Goal: Task Accomplishment & Management: Manage account settings

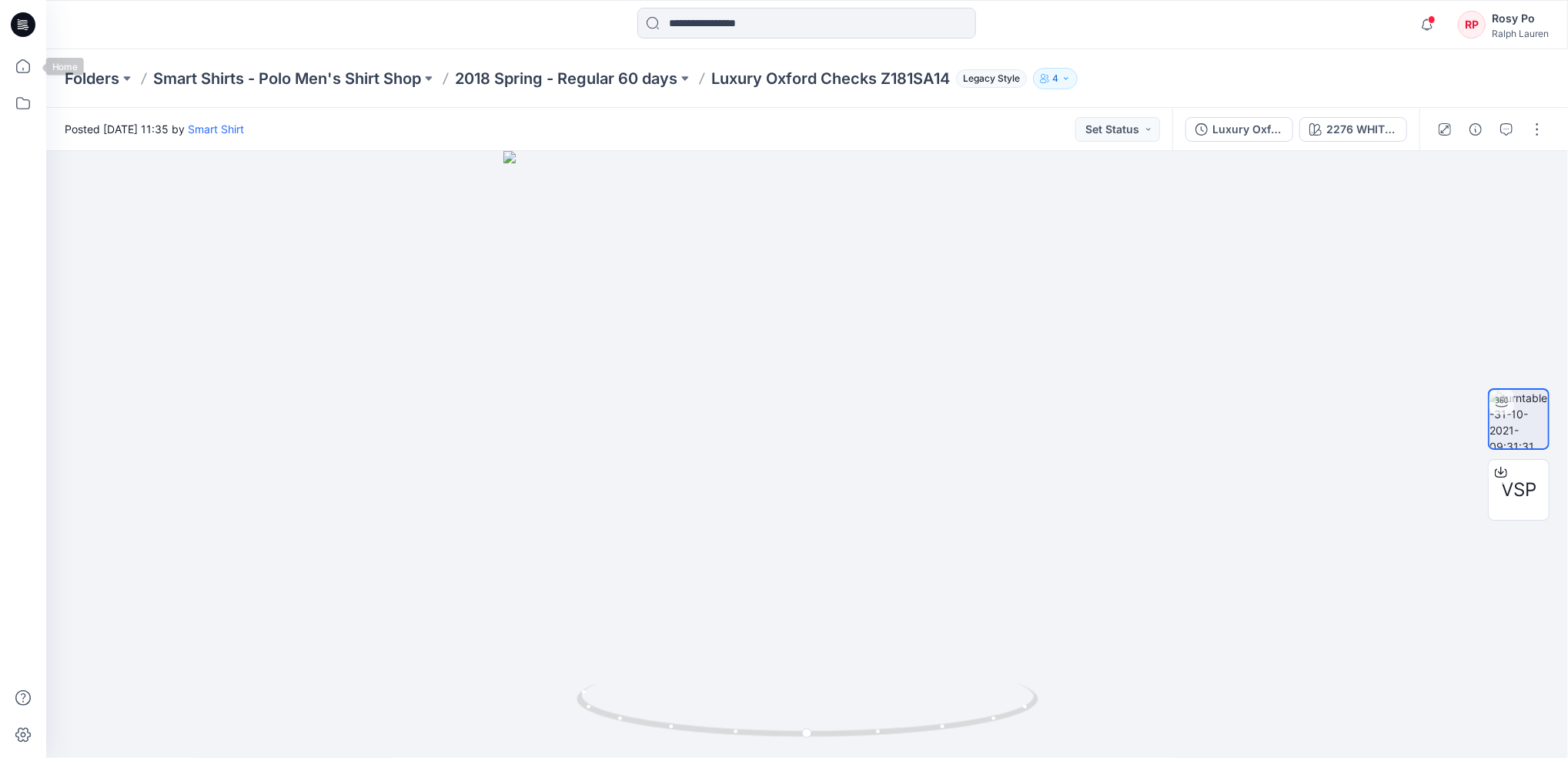
drag, startPoint x: 30, startPoint y: 54, endPoint x: 294, endPoint y: 77, distance: 265.0
click at [30, 54] on icon at bounding box center [23, 66] width 34 height 34
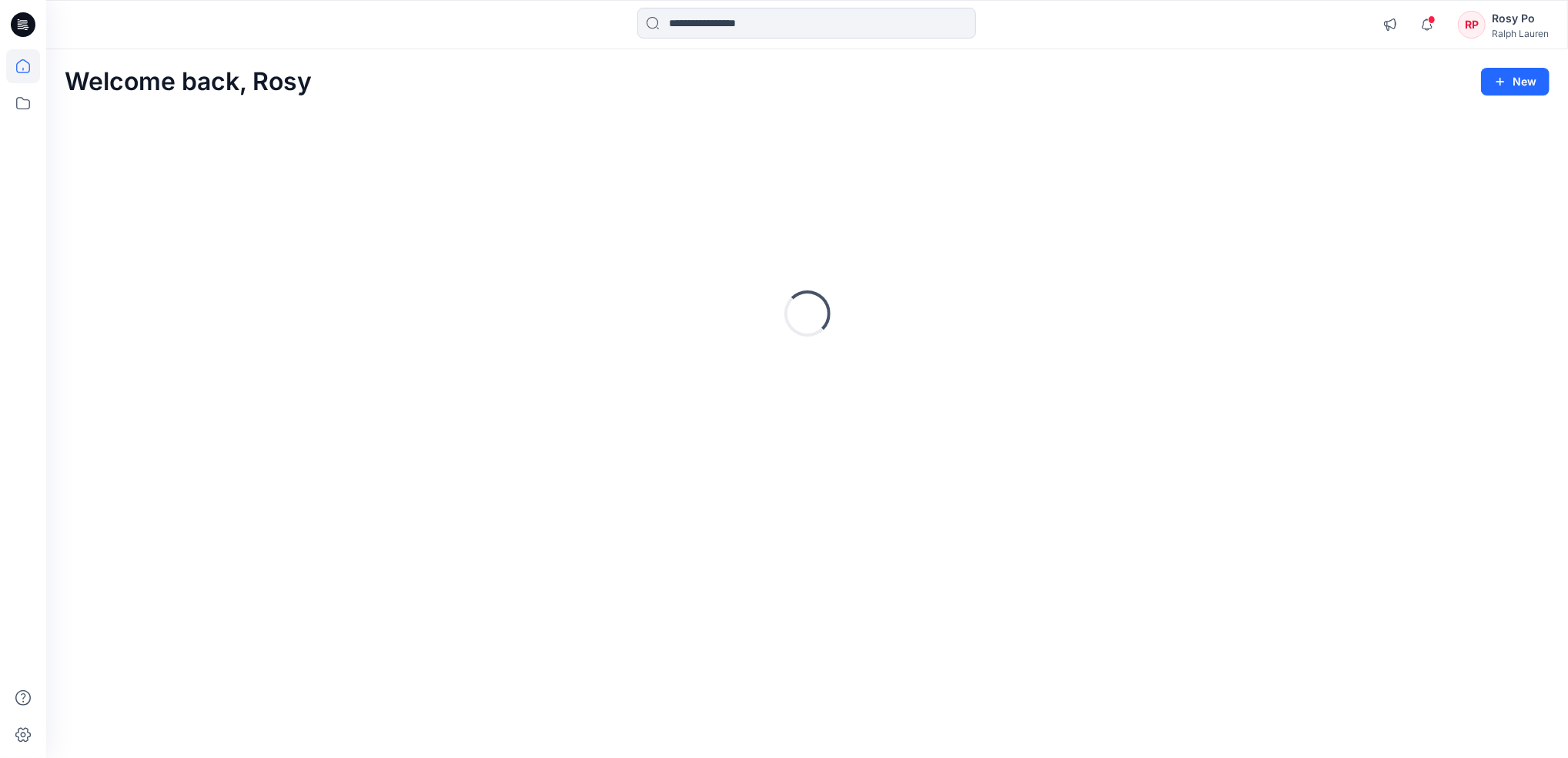
click at [1486, 31] on div "RP Rosy Po [PERSON_NAME] [PERSON_NAME]" at bounding box center [1504, 24] width 91 height 30
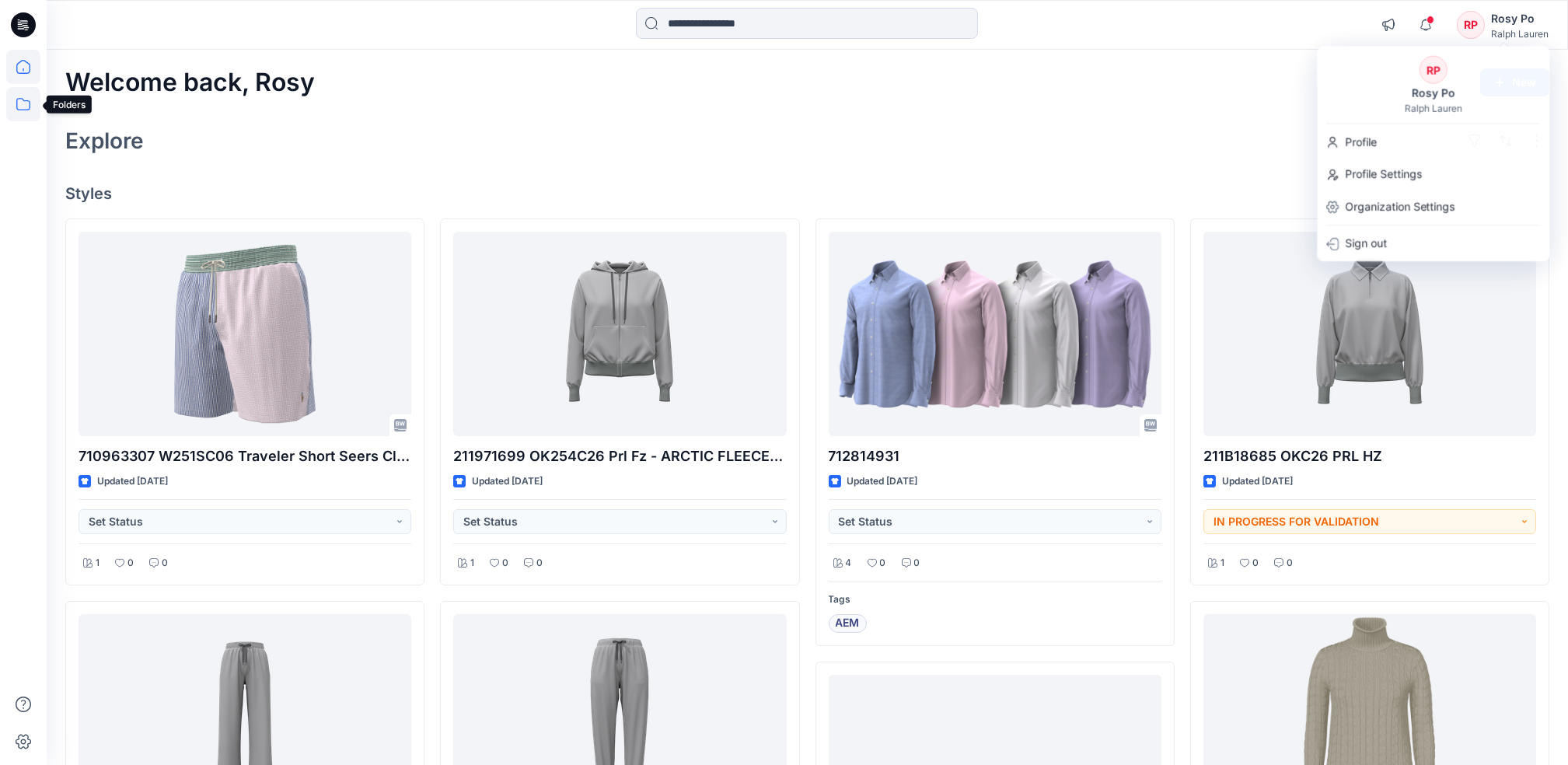
click at [29, 97] on icon at bounding box center [23, 104] width 34 height 34
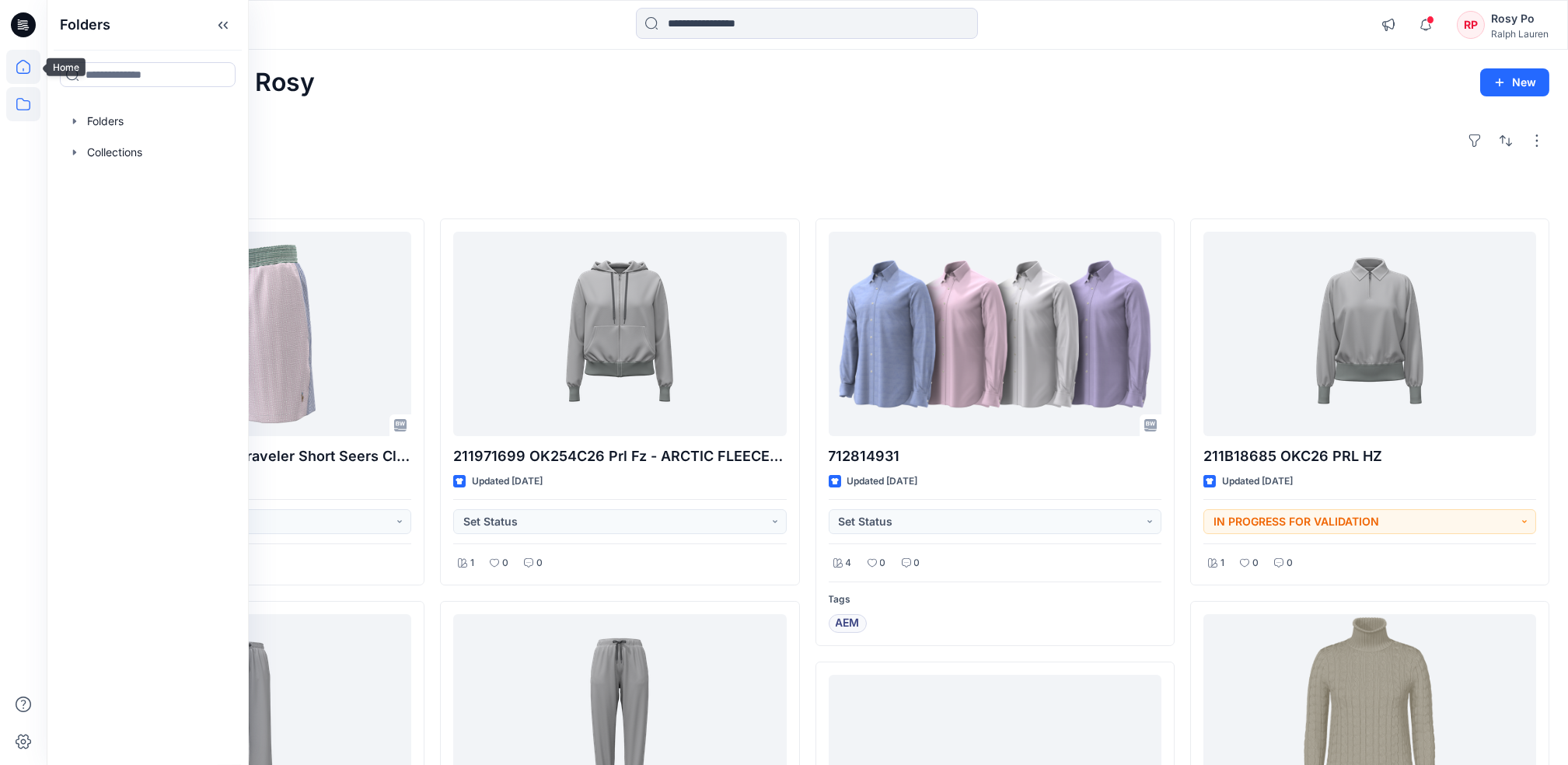
click at [20, 65] on icon at bounding box center [23, 67] width 34 height 34
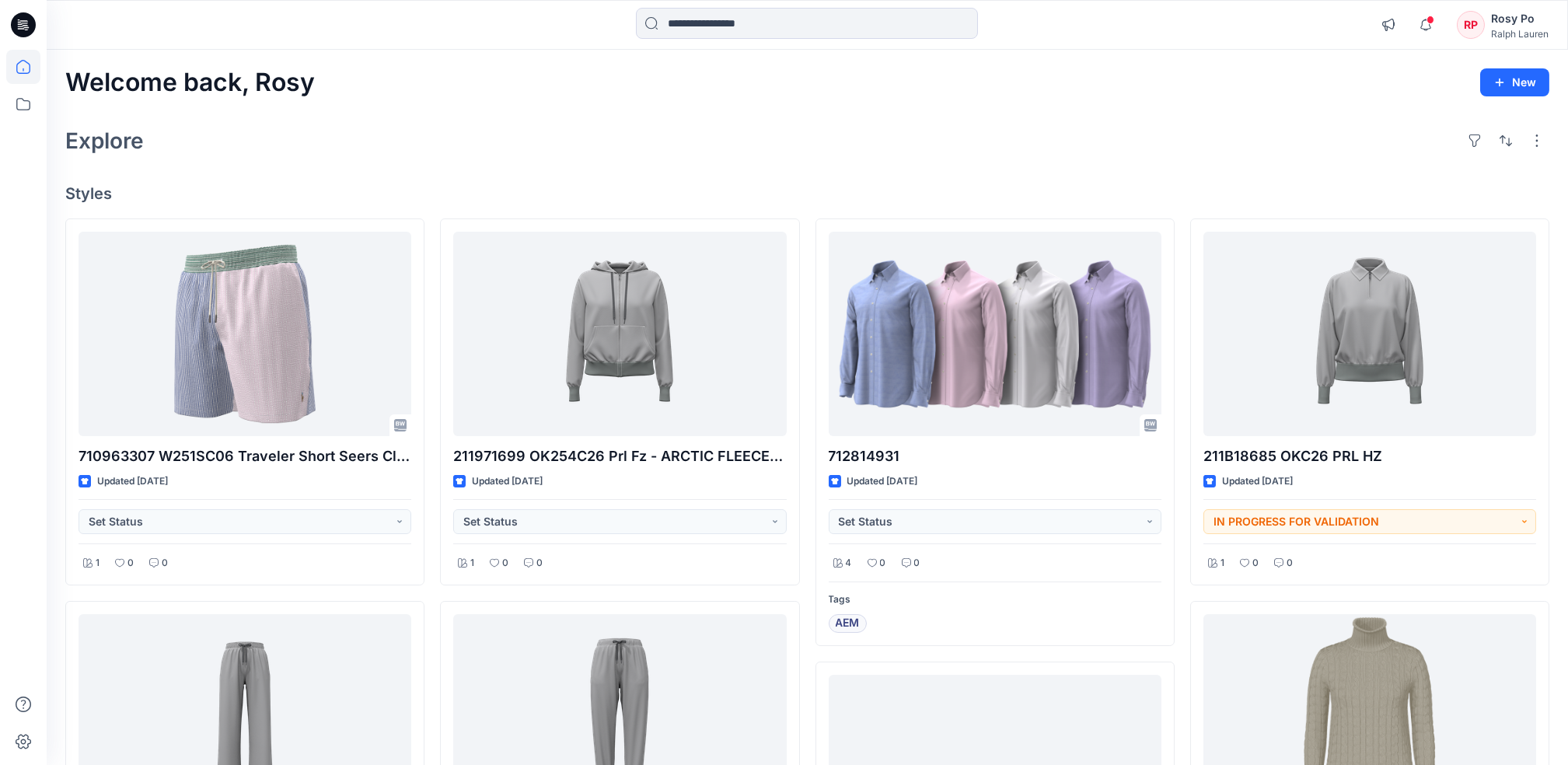
click at [20, 71] on icon at bounding box center [23, 67] width 34 height 34
click at [1504, 33] on div "Ralph Lauren" at bounding box center [1520, 33] width 58 height 12
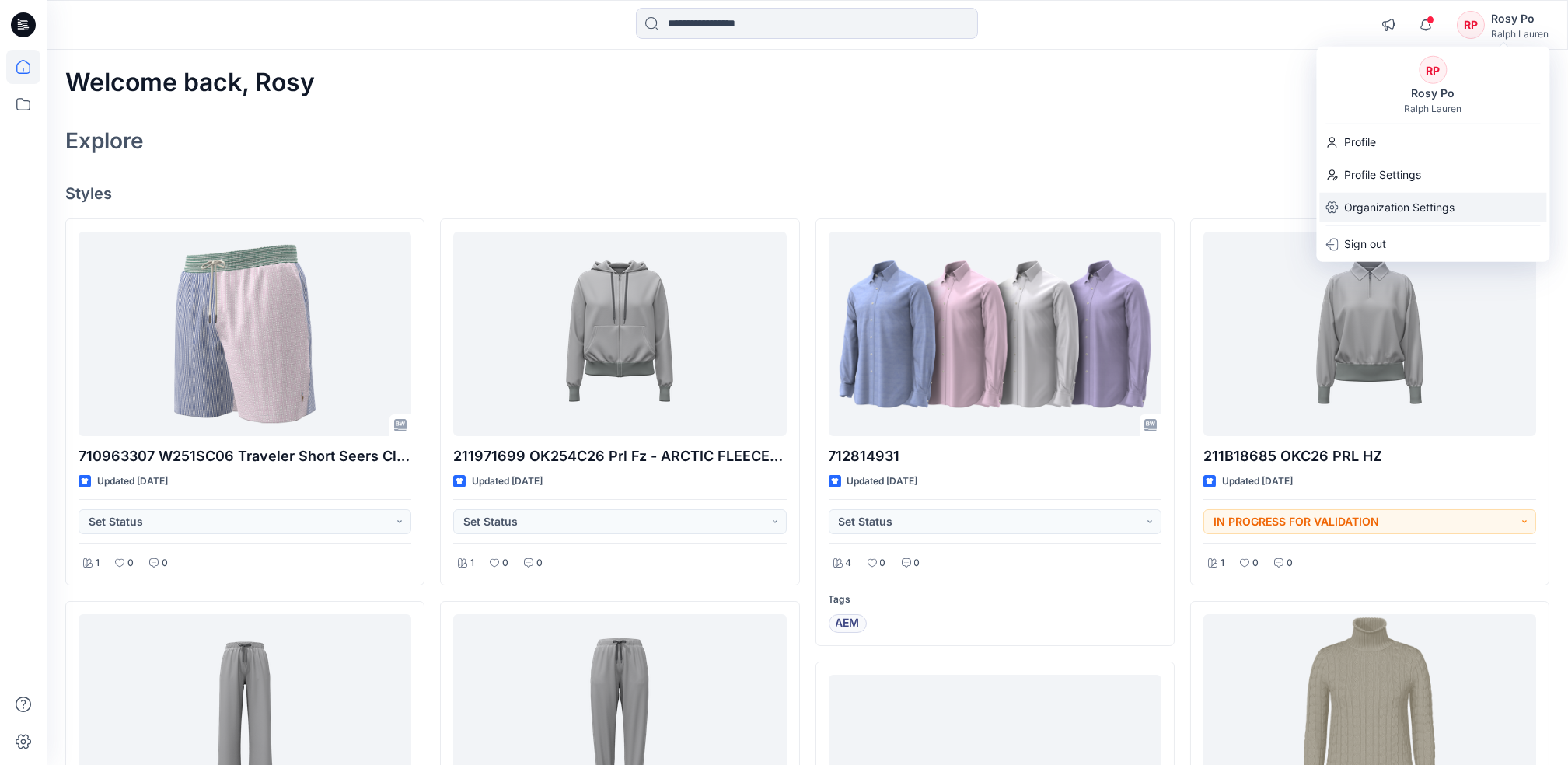
click at [1377, 208] on p "Organization Settings" at bounding box center [1400, 207] width 110 height 30
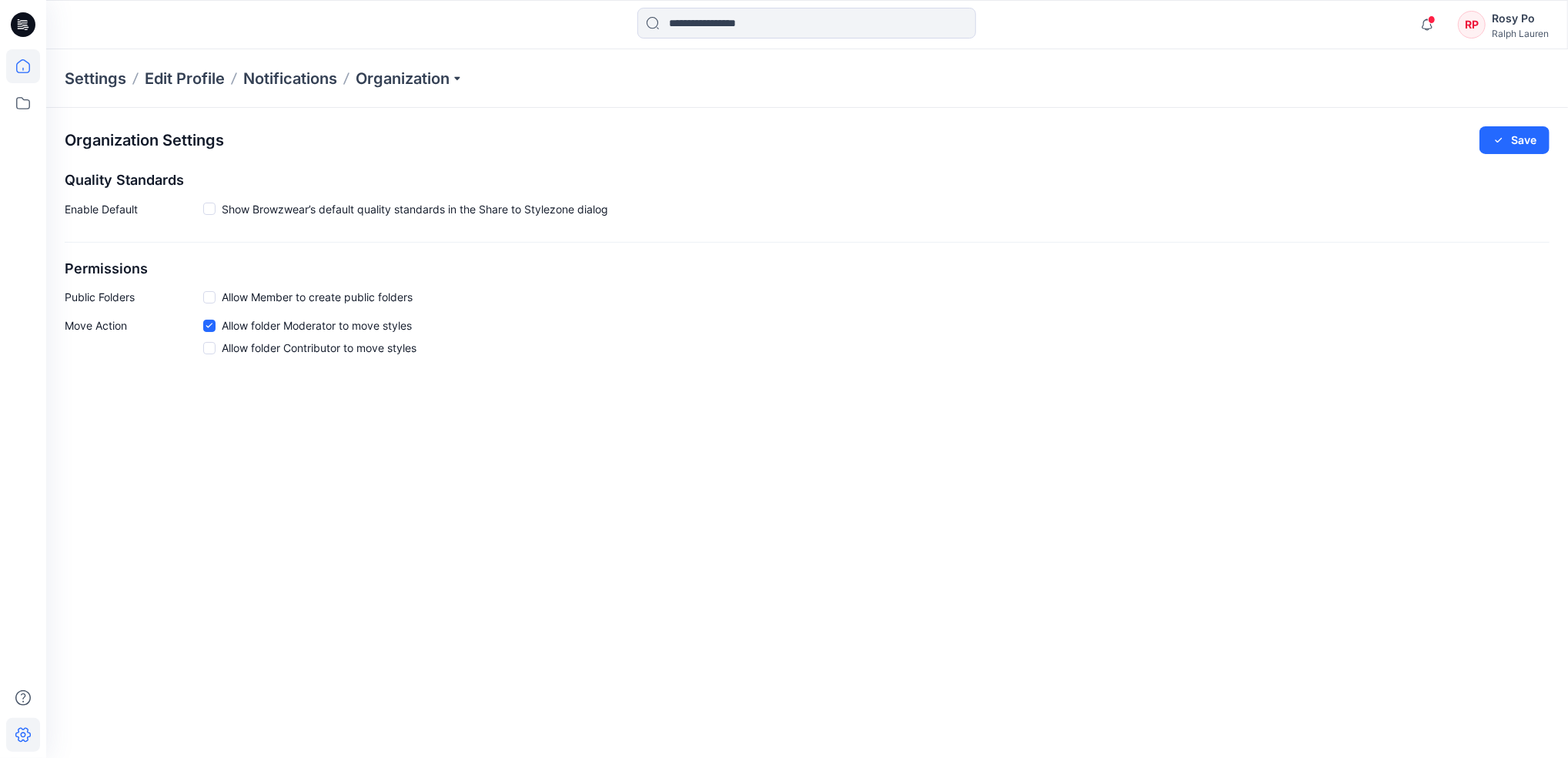
click at [17, 64] on icon at bounding box center [22, 65] width 13 height 13
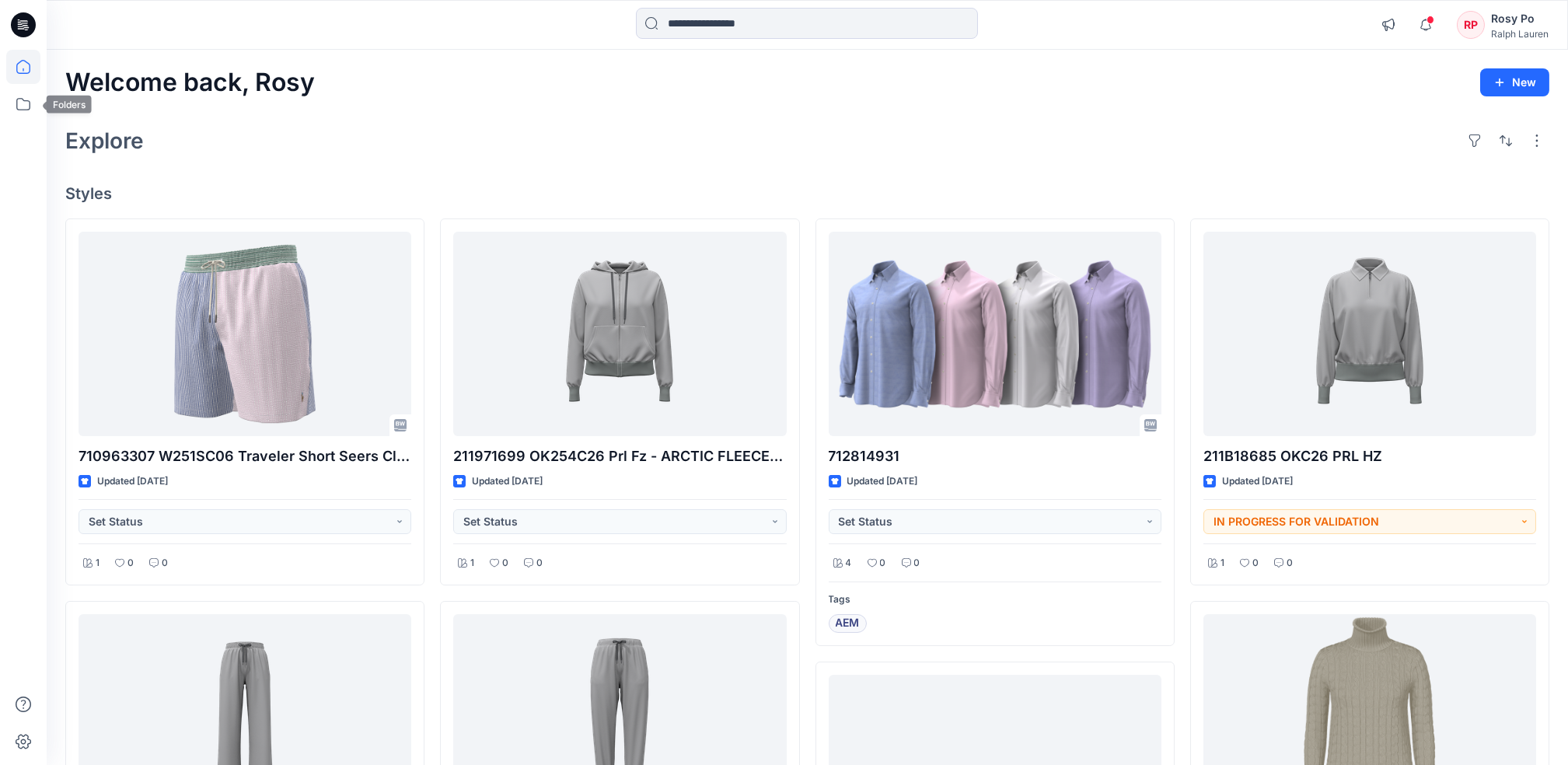
drag, startPoint x: 23, startPoint y: 108, endPoint x: 723, endPoint y: 208, distance: 707.1
click at [25, 108] on icon at bounding box center [23, 104] width 34 height 34
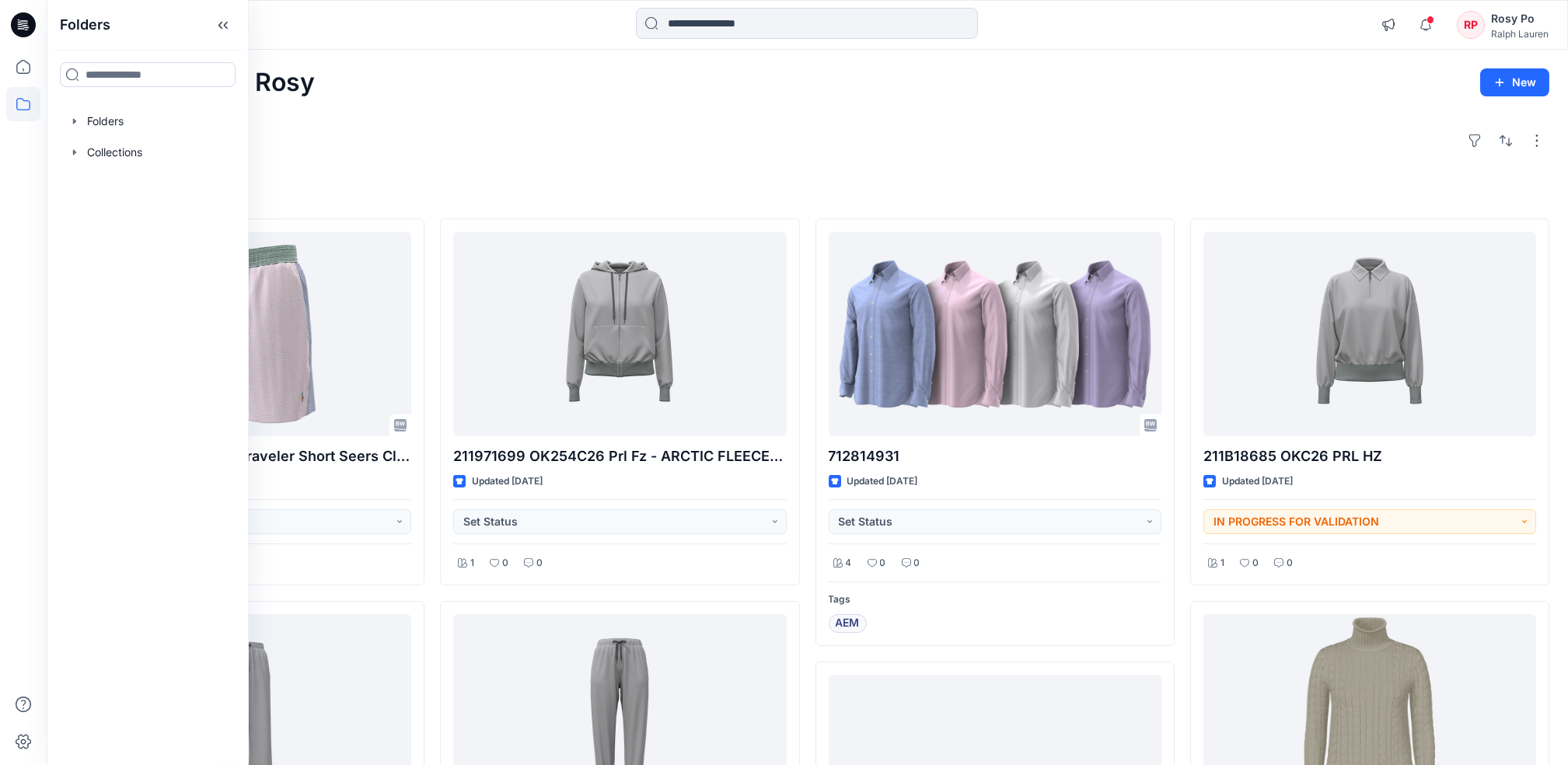
click at [1516, 28] on div "Ralph Lauren" at bounding box center [1520, 33] width 58 height 12
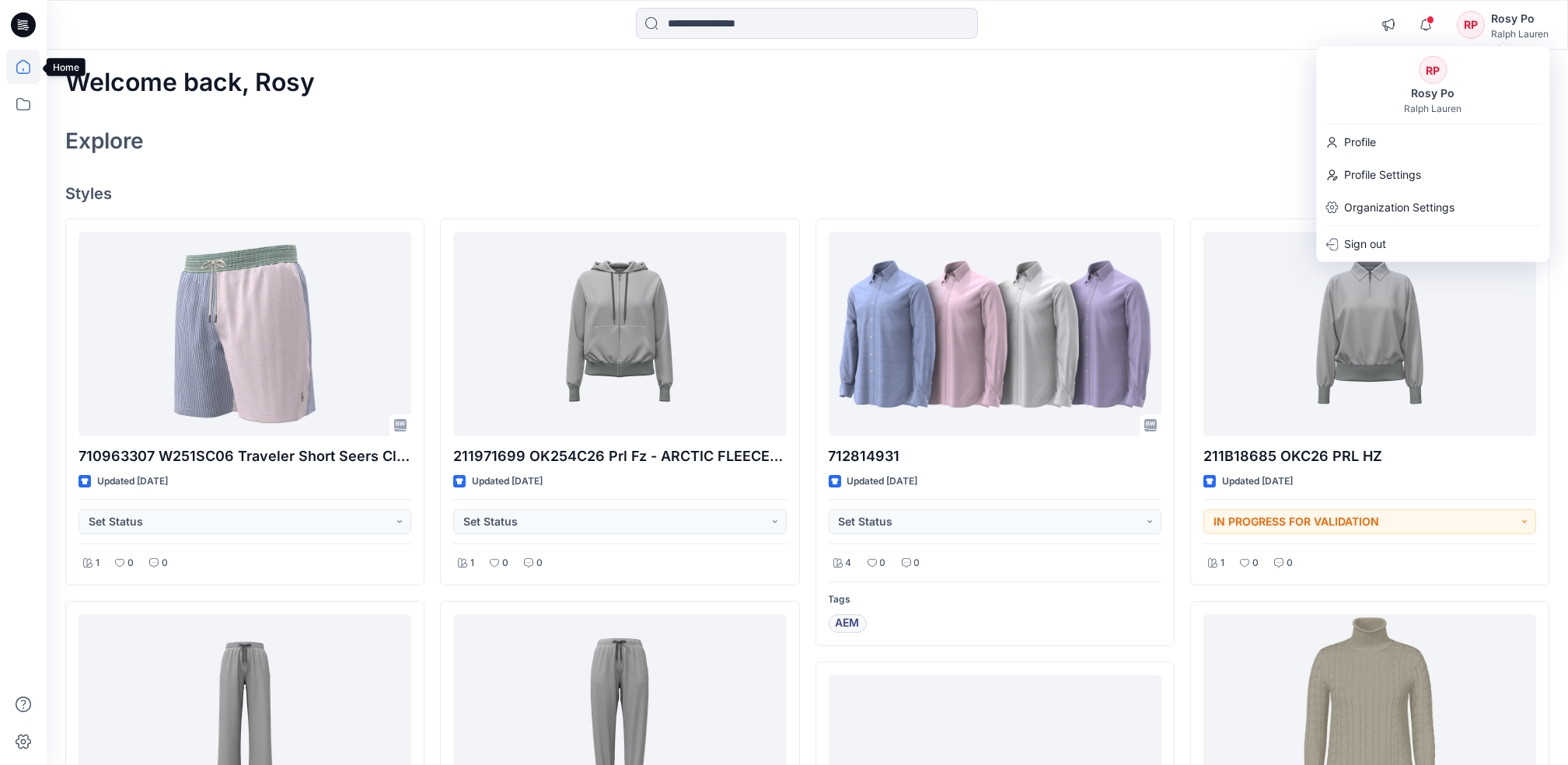
click at [25, 24] on icon at bounding box center [23, 25] width 25 height 25
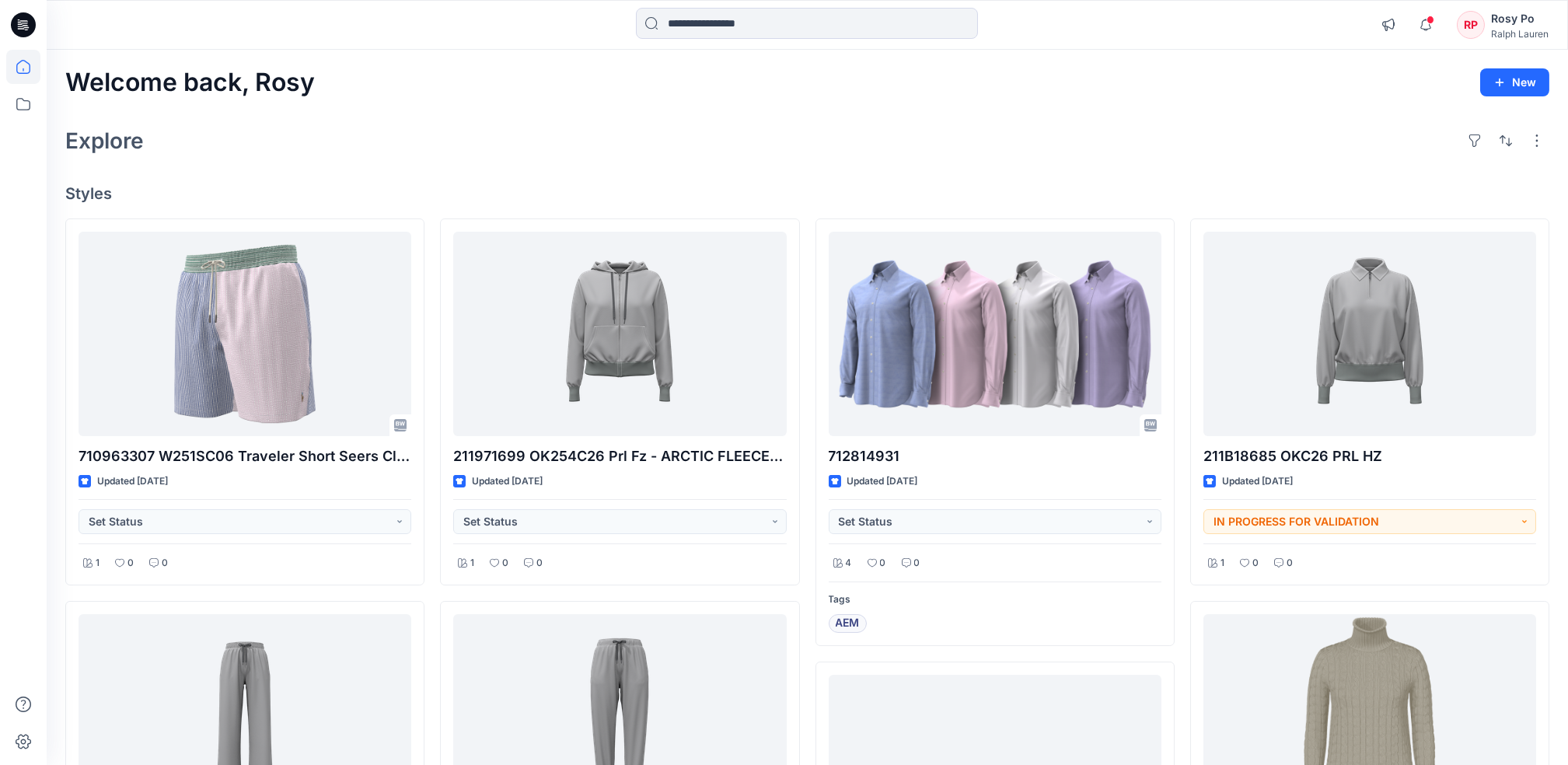
click at [1491, 29] on div "Ralph Lauren" at bounding box center [1520, 33] width 58 height 12
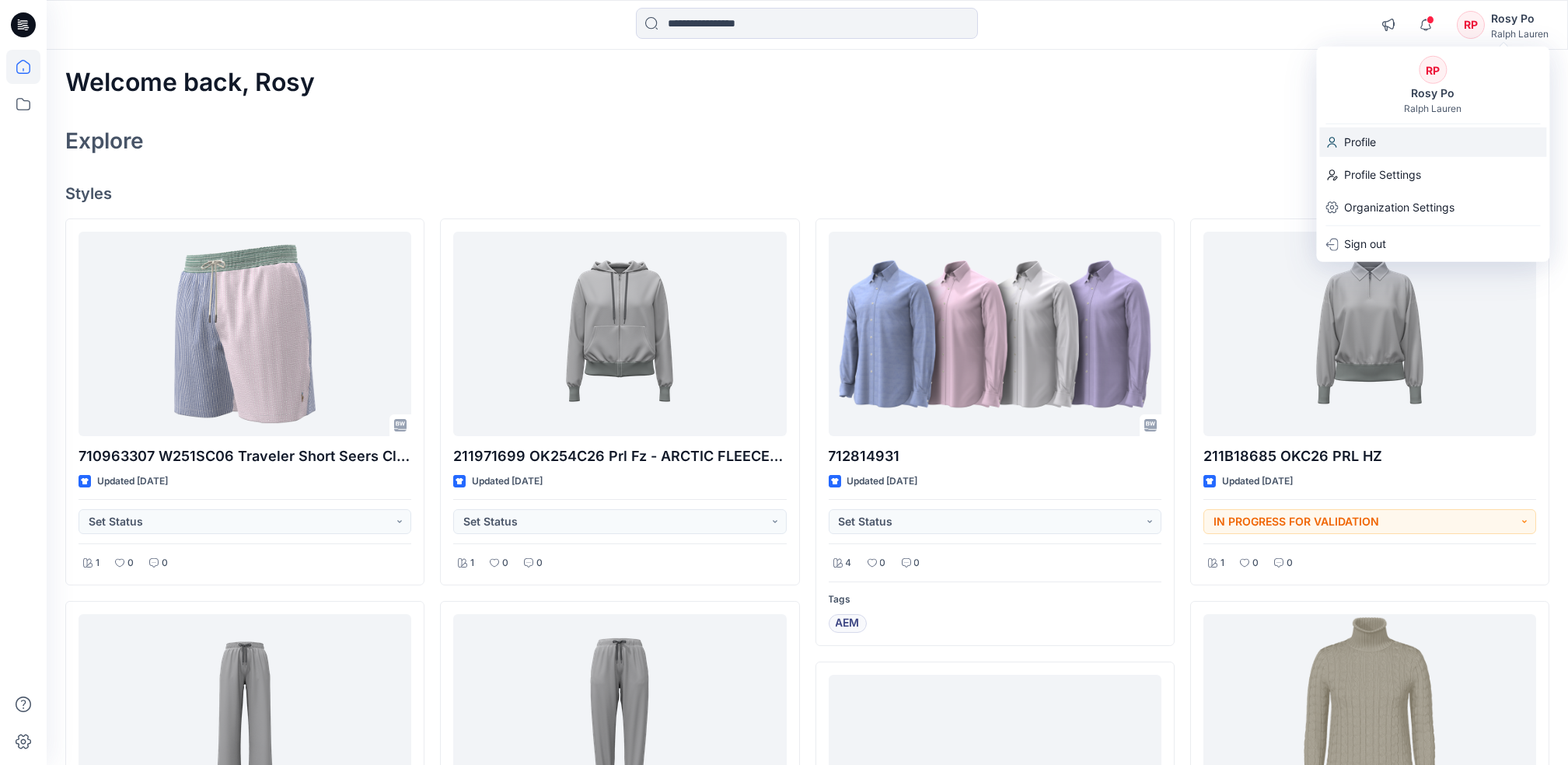
click at [1402, 152] on div "Profile" at bounding box center [1432, 142] width 227 height 30
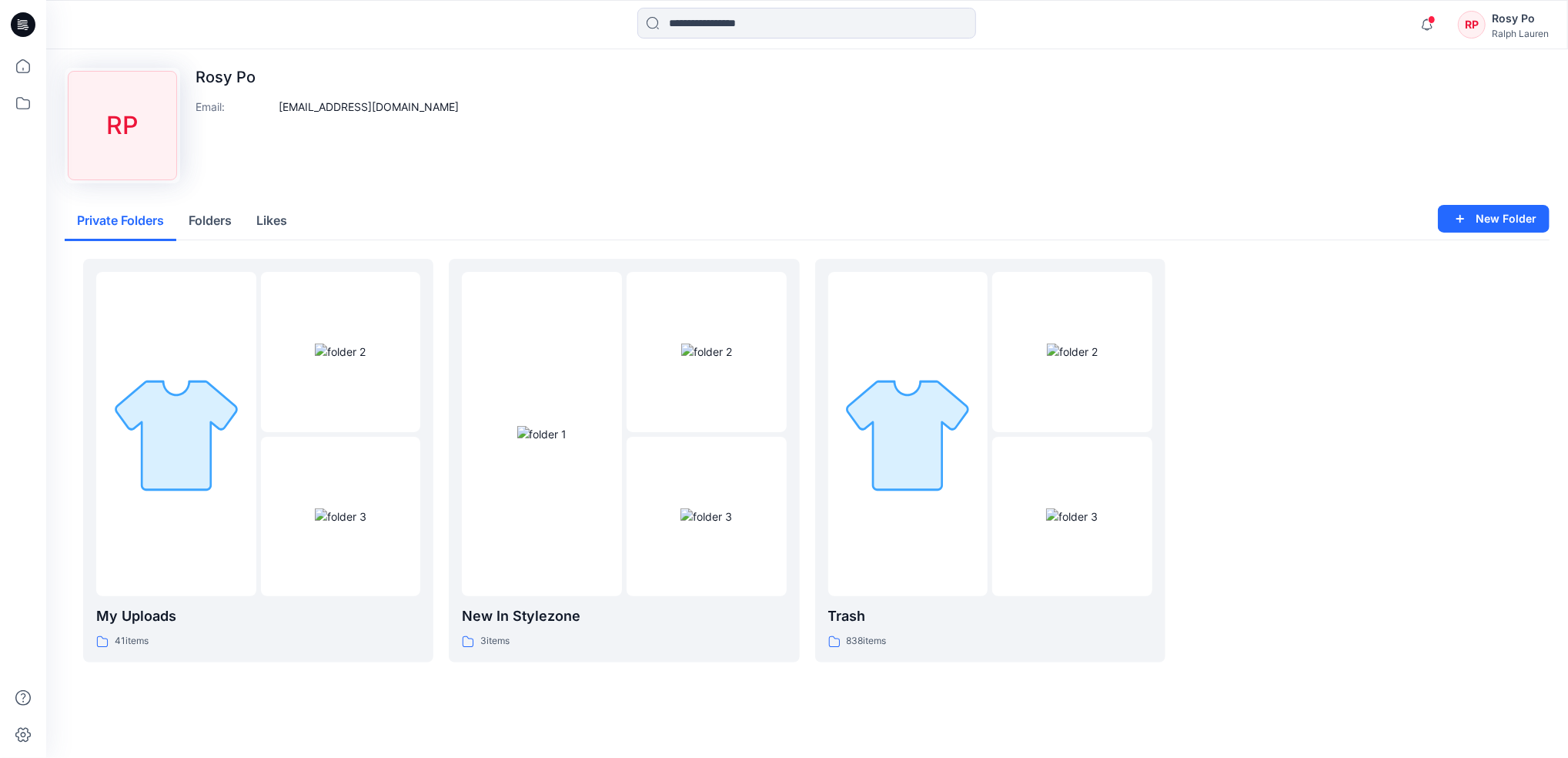
click at [1527, 28] on div "Ralph Lauren" at bounding box center [1520, 33] width 57 height 12
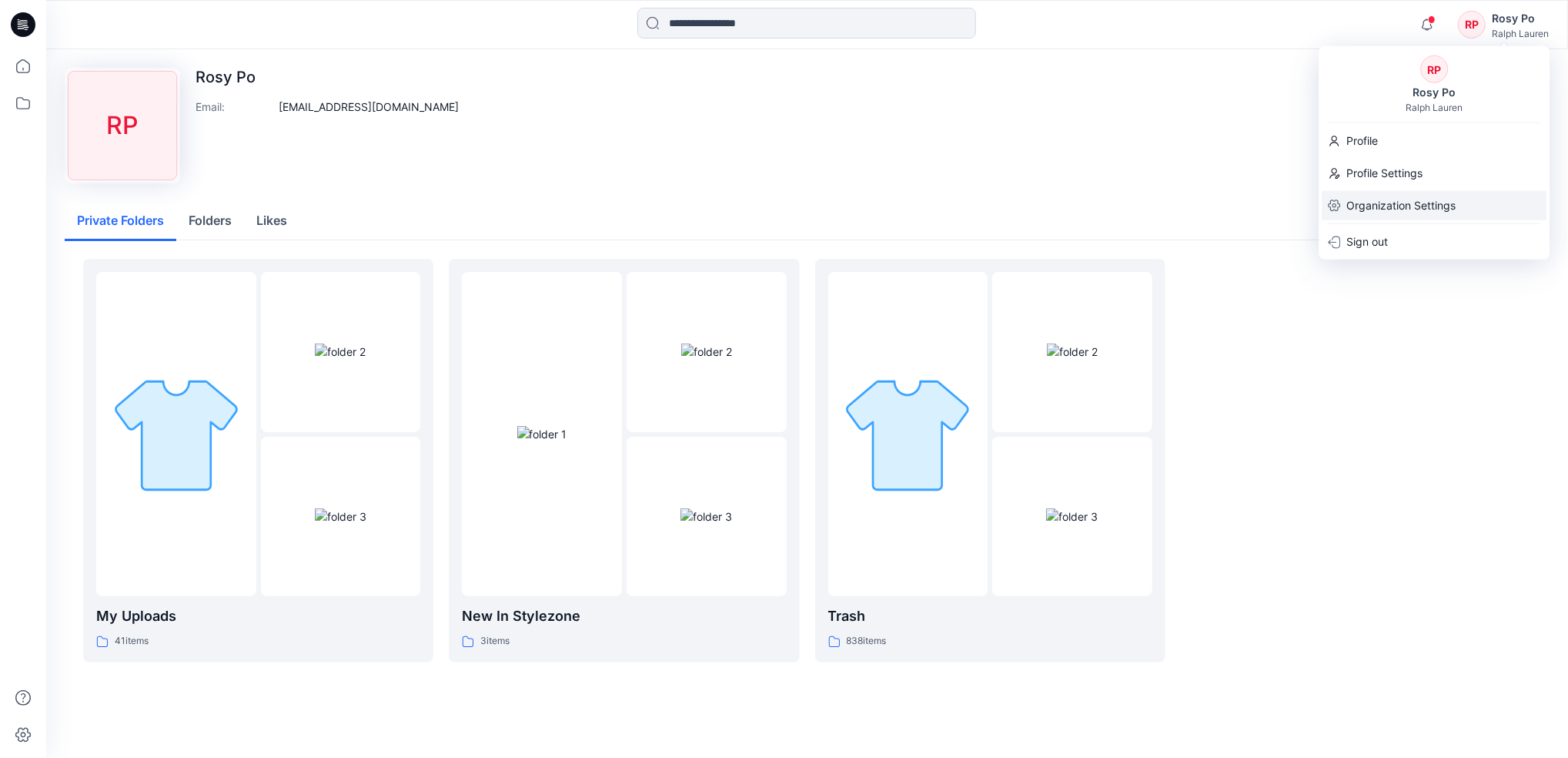
click at [1404, 210] on p "Organization Settings" at bounding box center [1401, 205] width 109 height 30
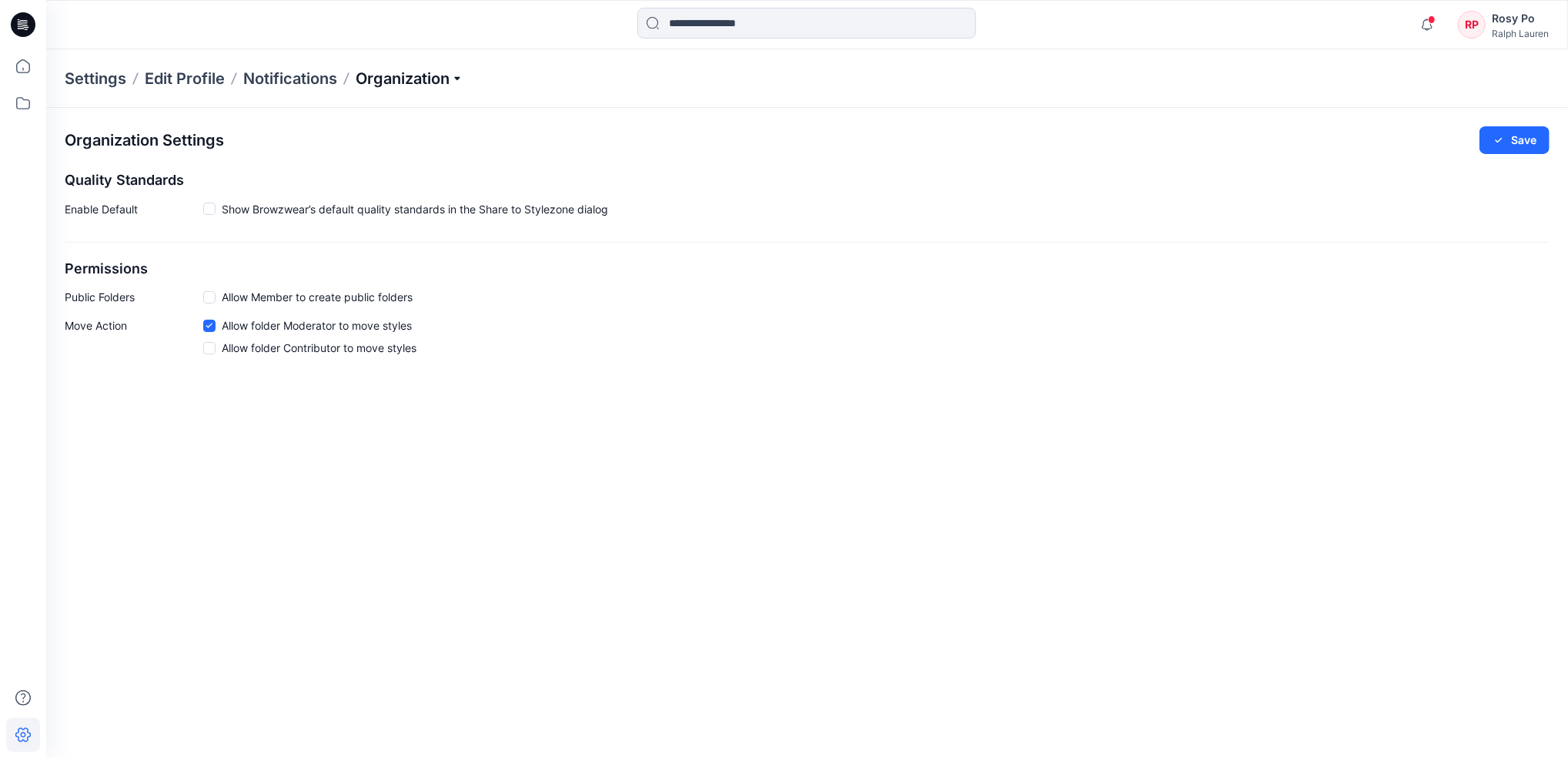
click at [390, 86] on p "Organization" at bounding box center [409, 79] width 107 height 21
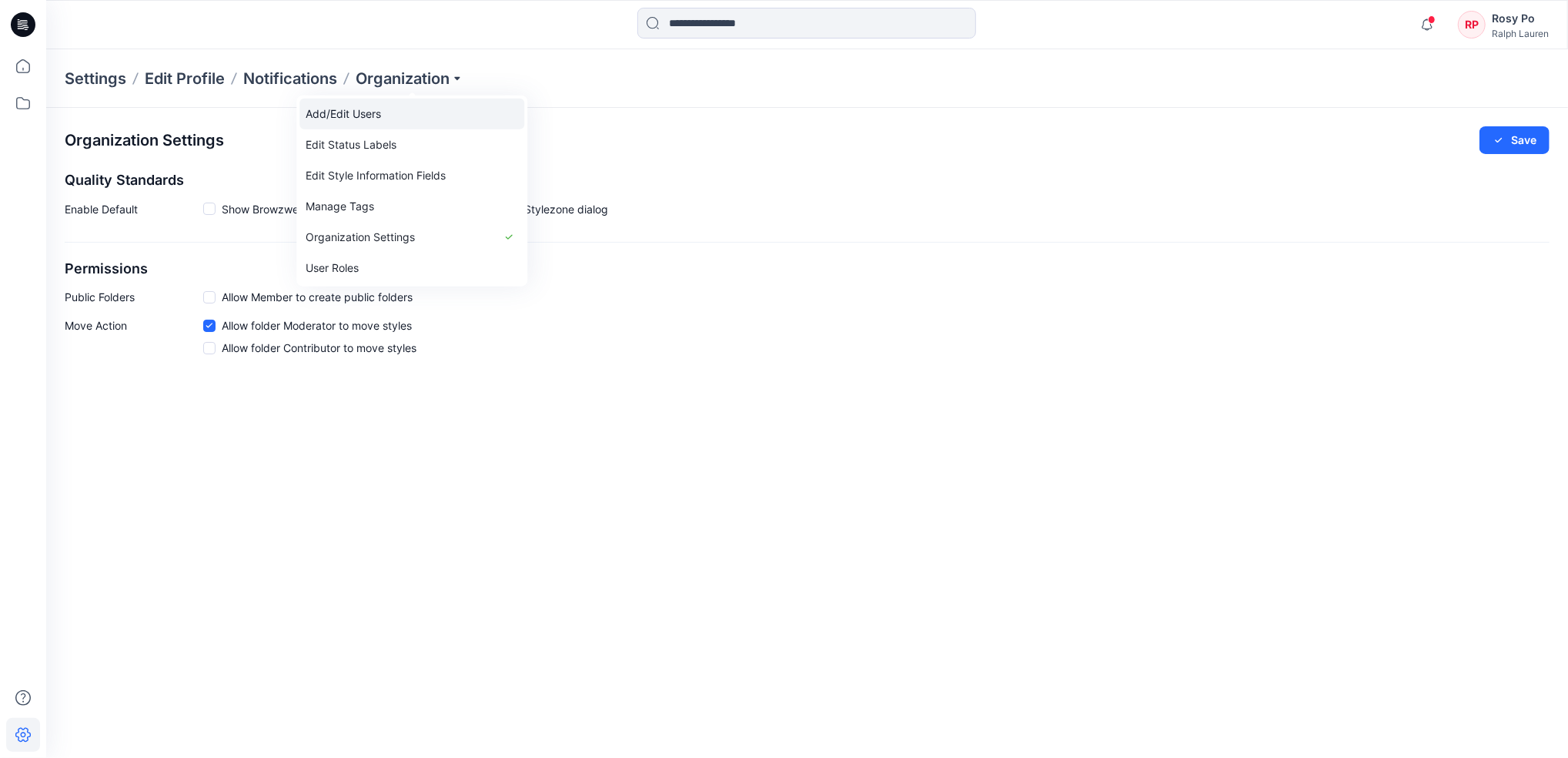
click at [405, 118] on link "Add/Edit Users" at bounding box center [411, 114] width 225 height 30
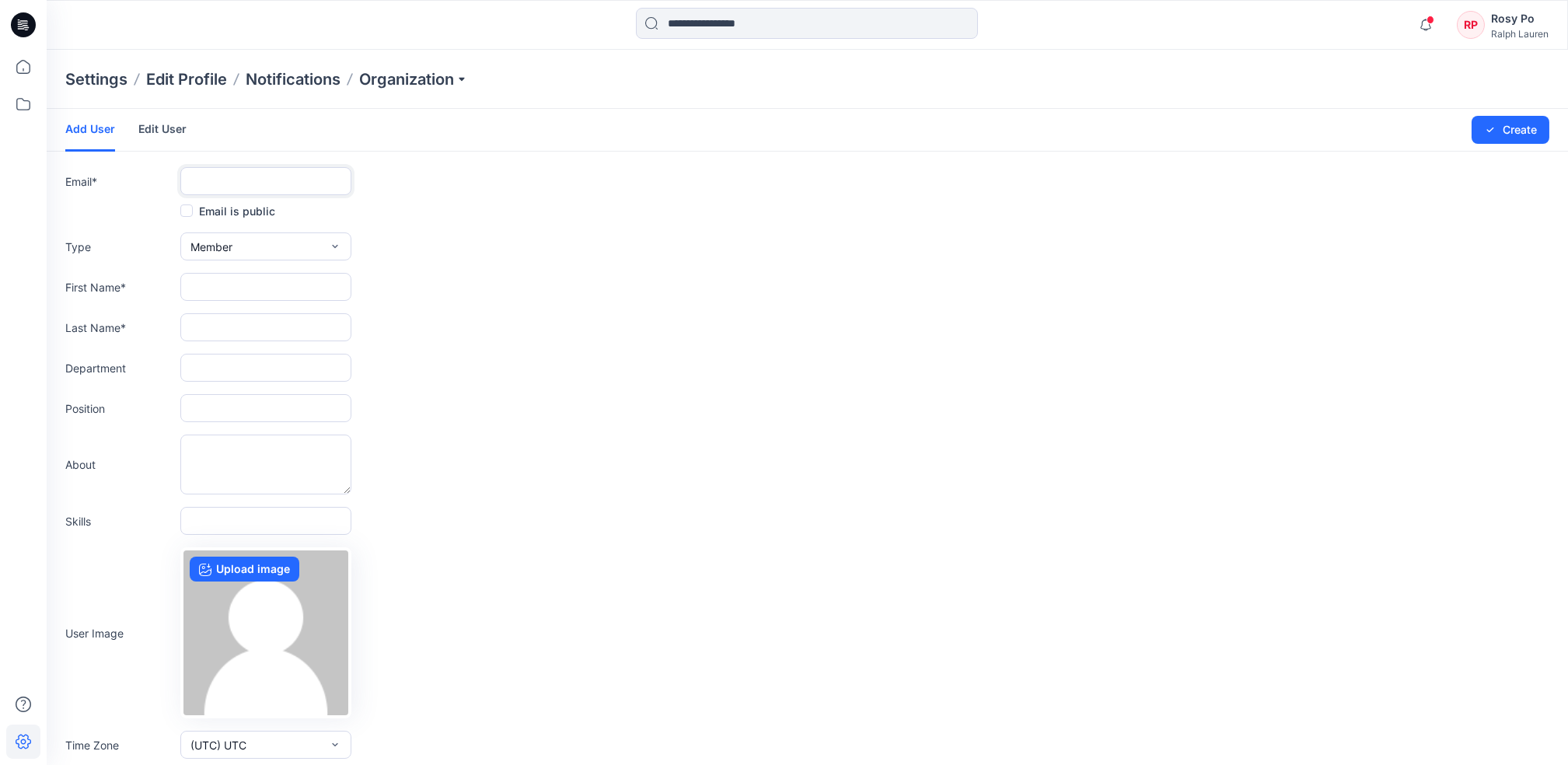
click at [268, 182] on input "text" at bounding box center [266, 181] width 171 height 28
paste input "**********"
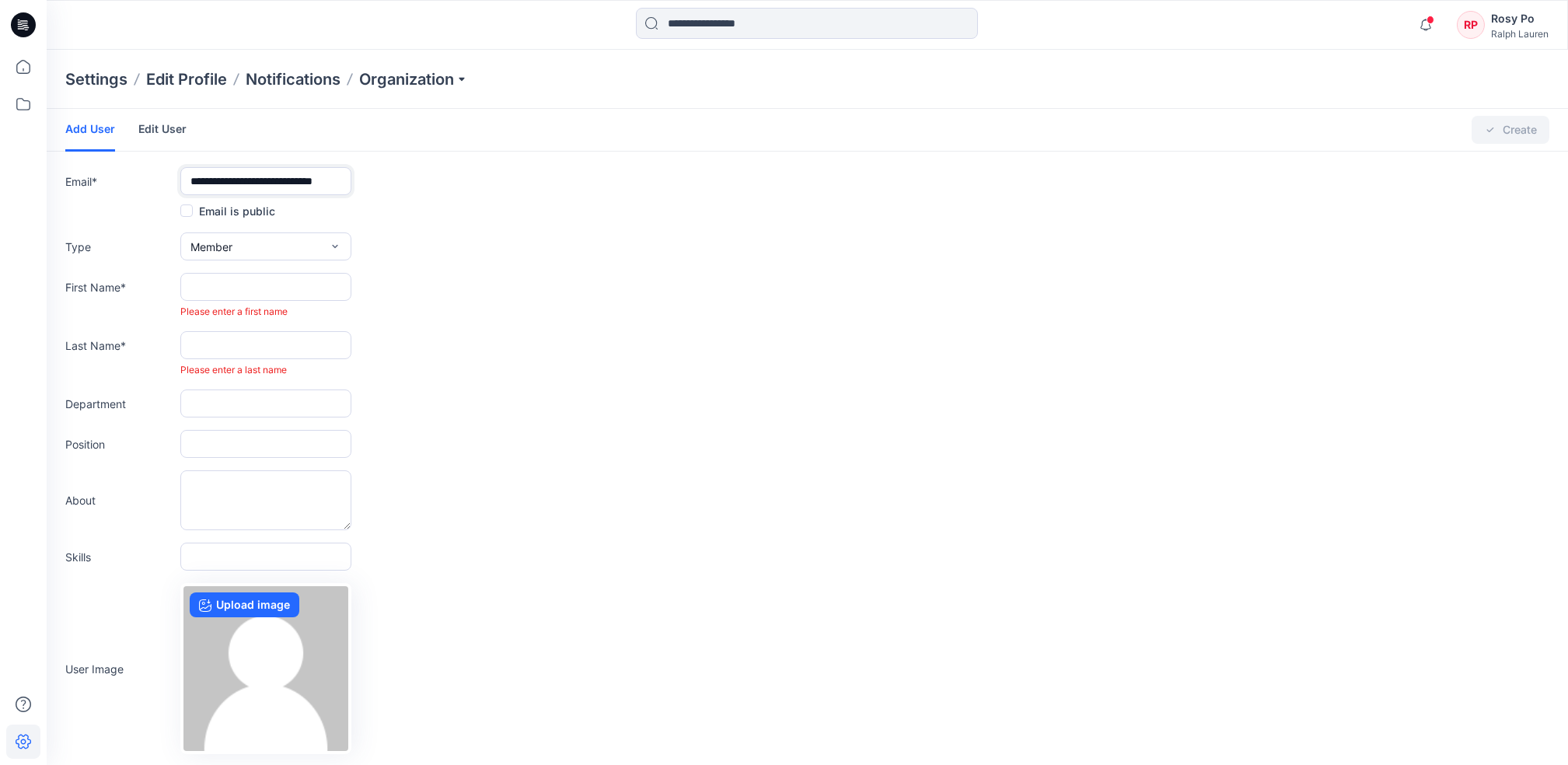
drag, startPoint x: 180, startPoint y: 182, endPoint x: 109, endPoint y: 182, distance: 71.0
click at [109, 182] on div "**********" at bounding box center [807, 181] width 1484 height 28
type input "**********"
click at [399, 221] on form "**********" at bounding box center [808, 466] width 1522 height 716
click at [220, 278] on input "text" at bounding box center [266, 286] width 171 height 28
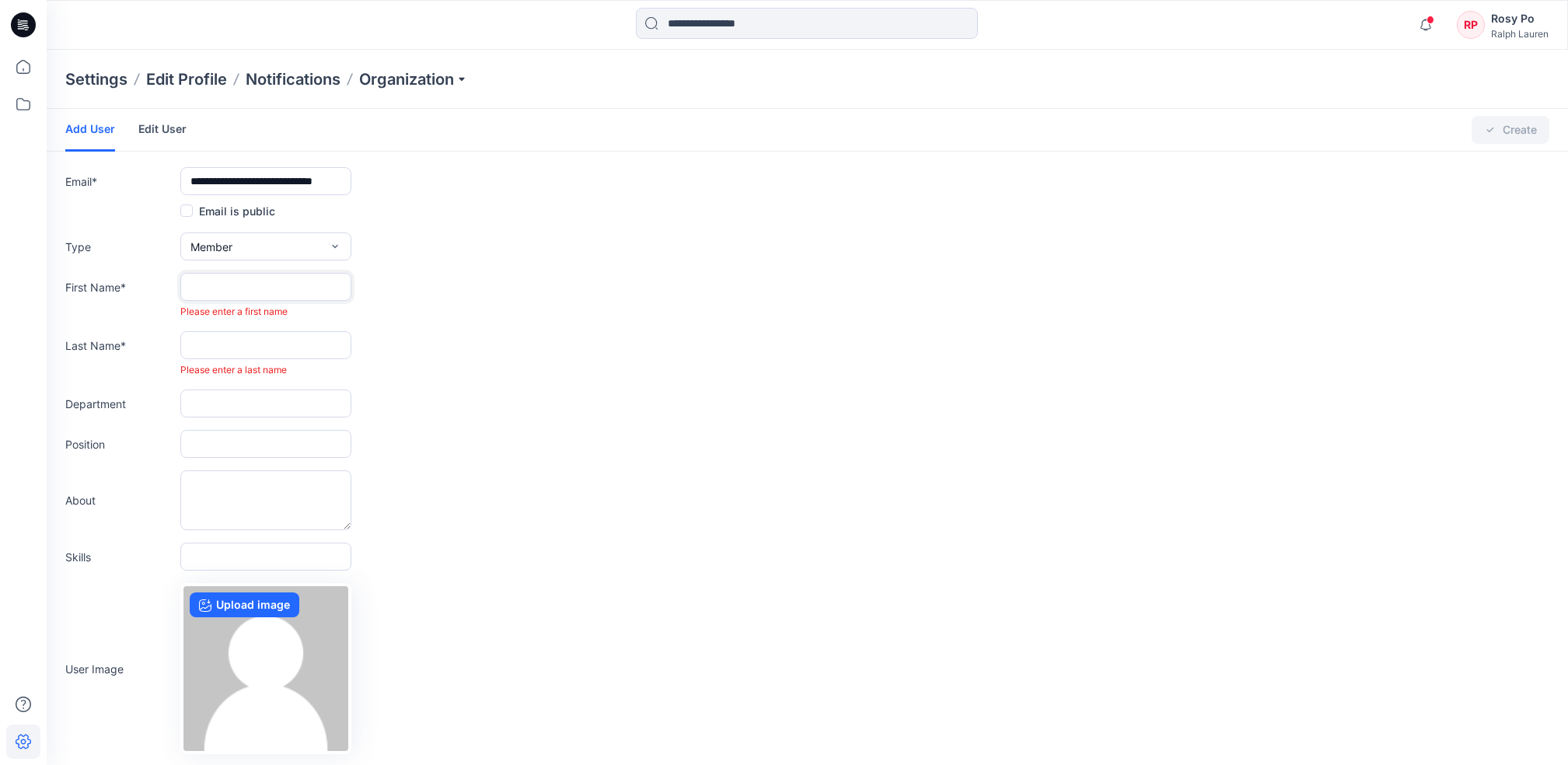
paste input "**********"
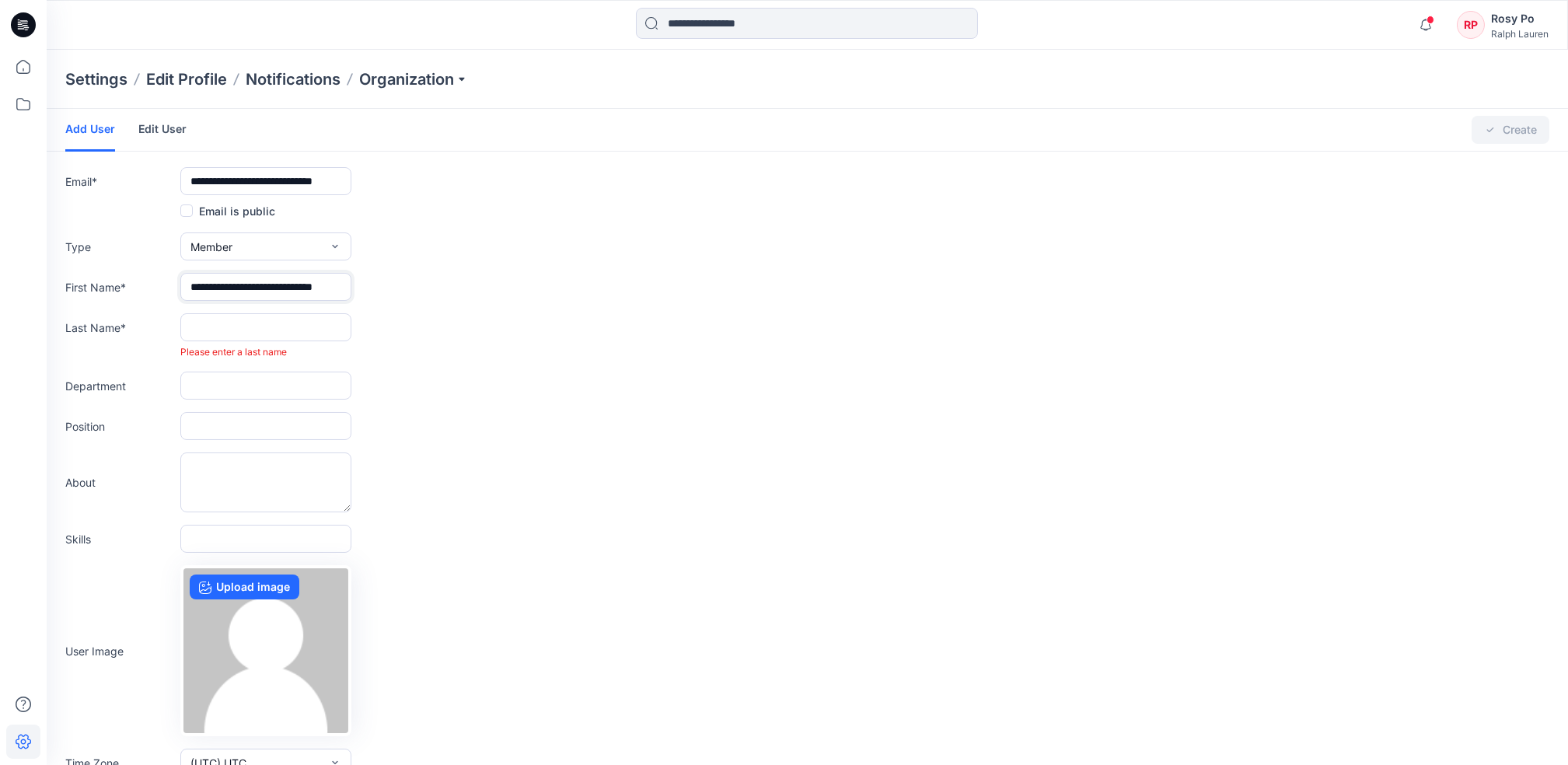
drag, startPoint x: 243, startPoint y: 285, endPoint x: 456, endPoint y: 294, distance: 213.2
click at [456, 294] on div "**********" at bounding box center [807, 286] width 1484 height 28
drag, startPoint x: 277, startPoint y: 287, endPoint x: 233, endPoint y: 284, distance: 44.1
click at [233, 284] on input "**********" at bounding box center [266, 286] width 171 height 28
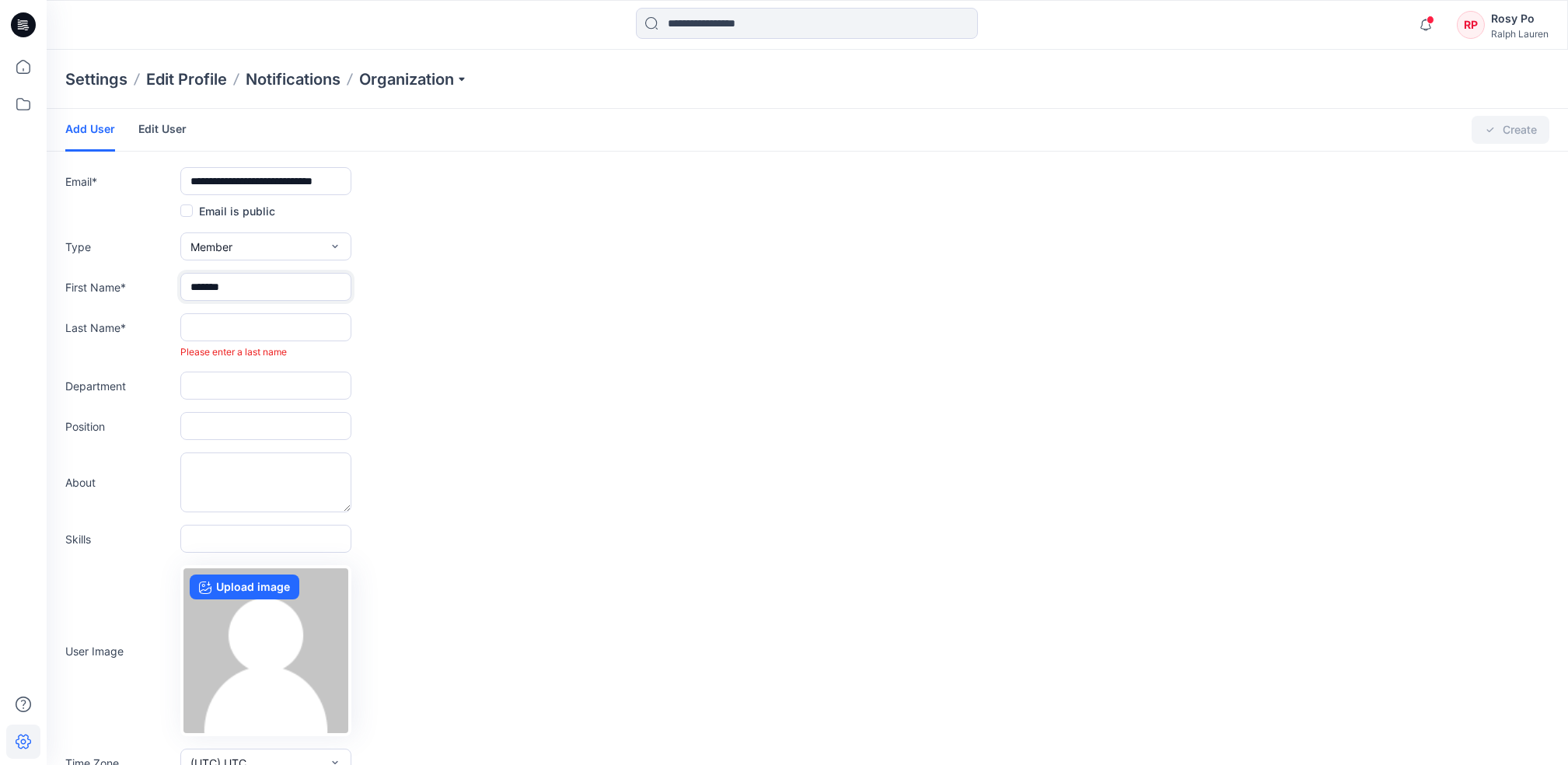
type input "*******"
click at [258, 322] on input "text" at bounding box center [266, 327] width 171 height 28
paste input "*******"
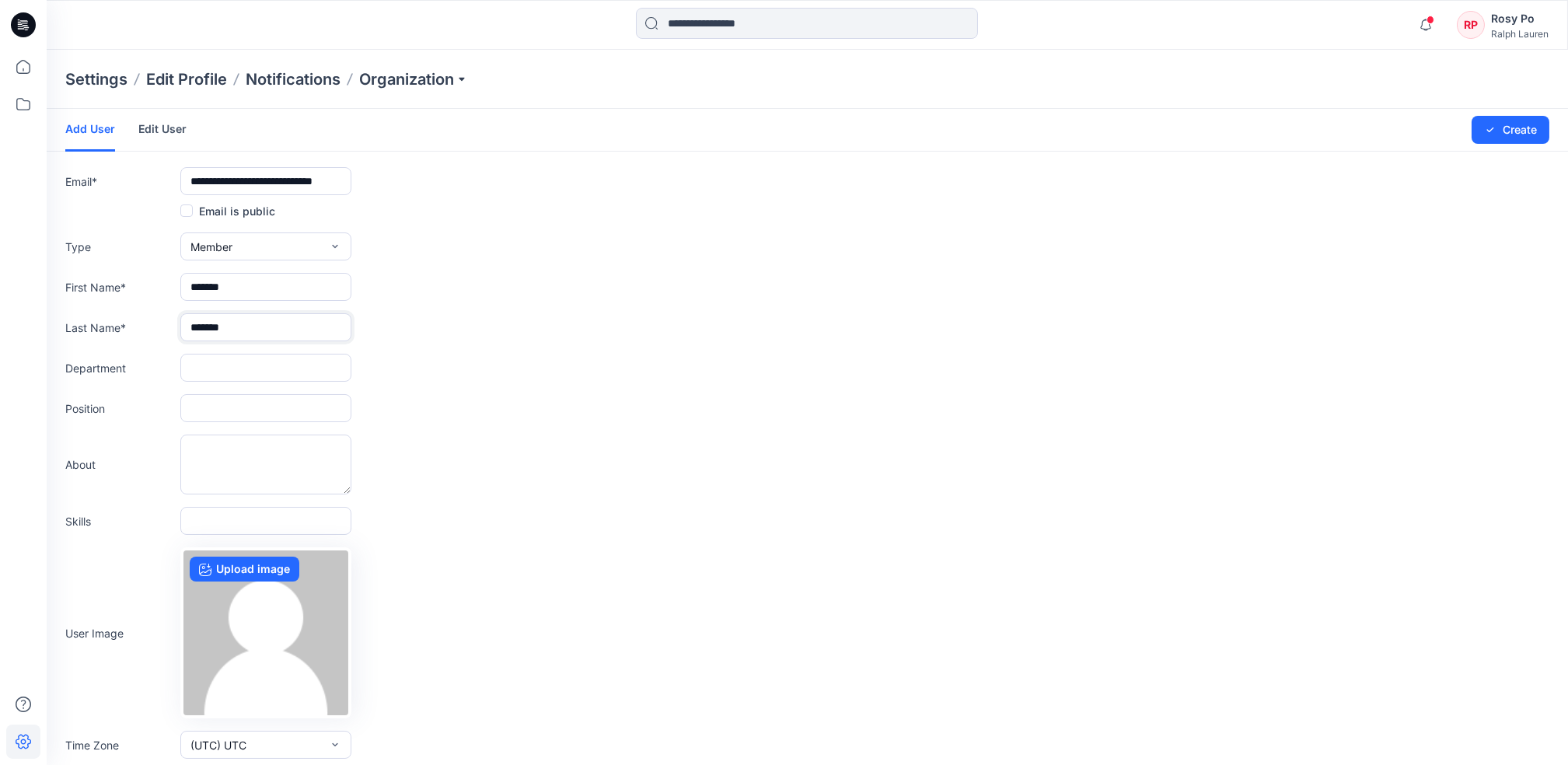
type input "*******"
click at [459, 333] on div "Last Name * *******" at bounding box center [807, 327] width 1484 height 28
click at [289, 327] on input "*******" at bounding box center [266, 327] width 171 height 28
click at [253, 375] on input "text" at bounding box center [266, 367] width 171 height 28
click at [529, 289] on div "First Name * *******" at bounding box center [807, 286] width 1484 height 28
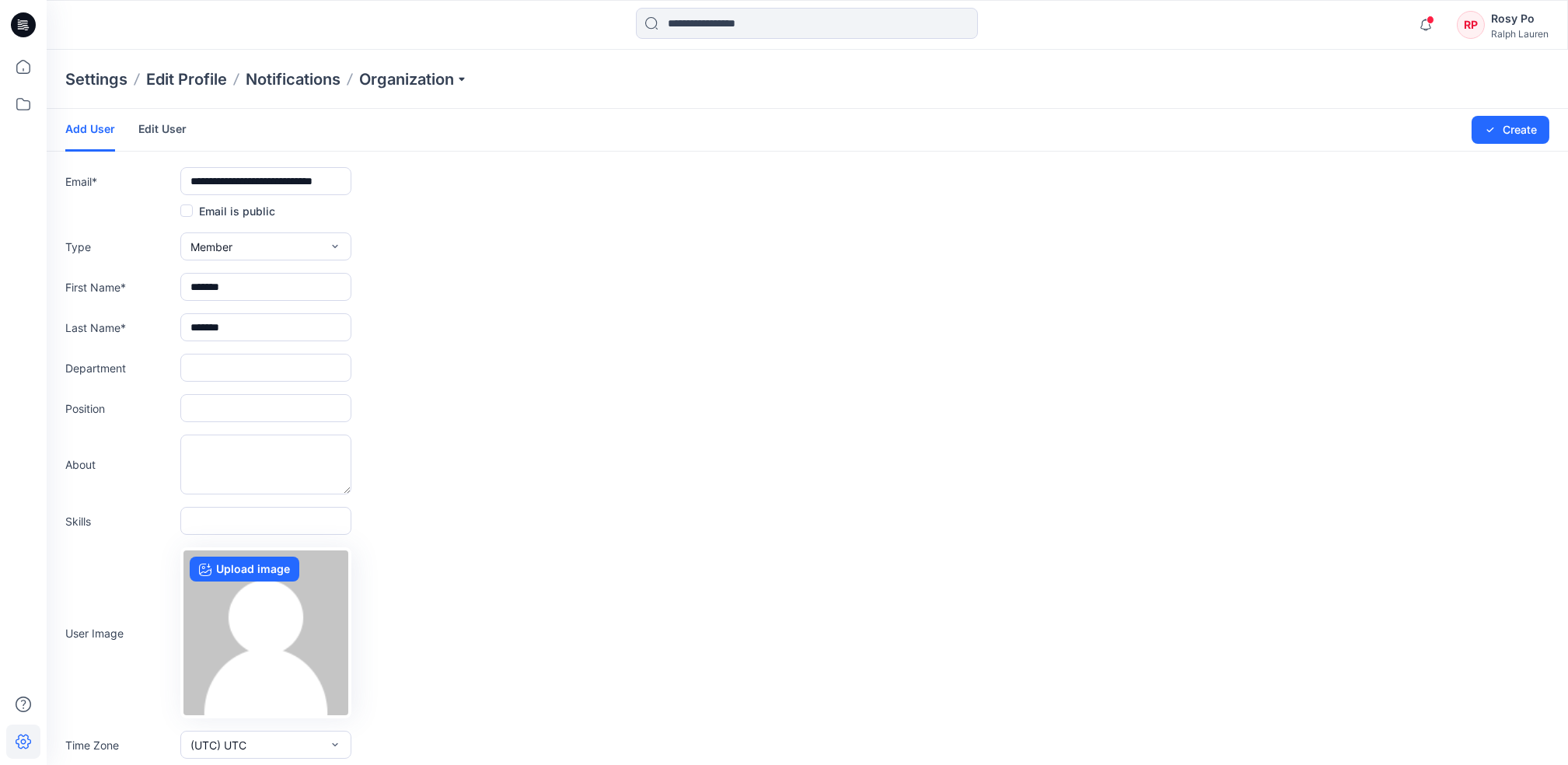
scroll to position [37, 0]
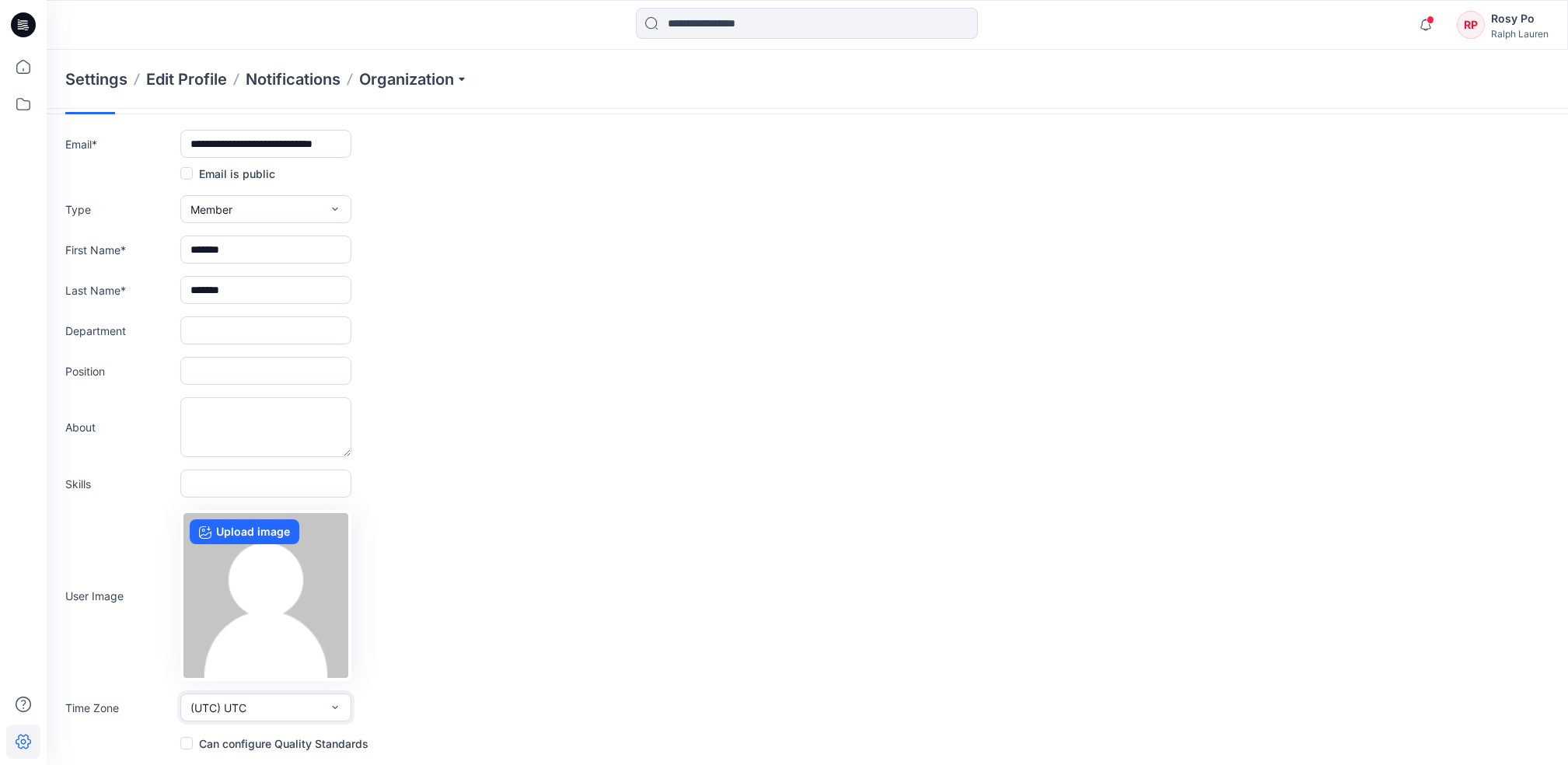
click at [239, 711] on span "(UTC) UTC" at bounding box center [219, 707] width 56 height 16
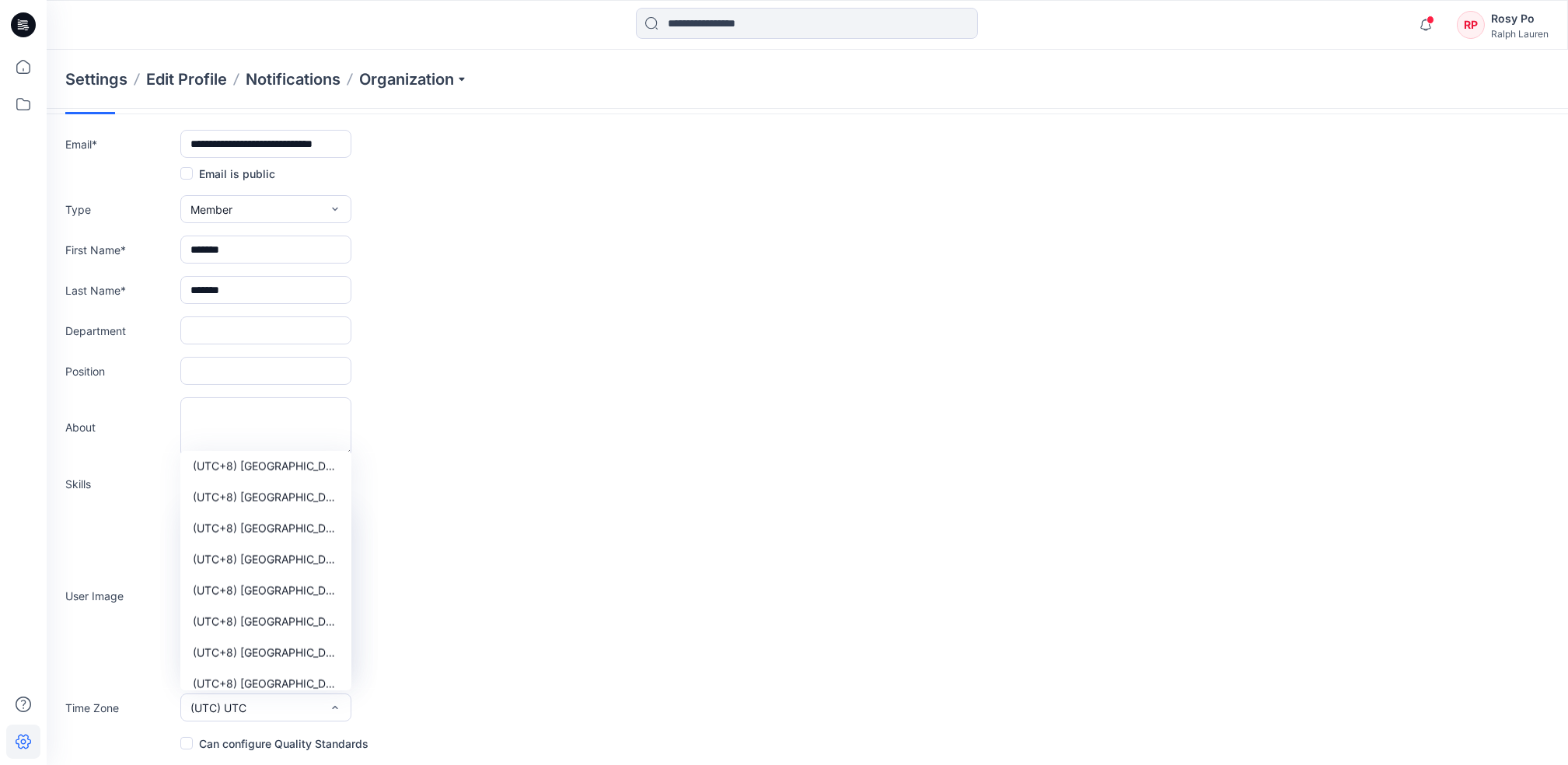
scroll to position [11500, 0]
click at [293, 504] on span "(UTC+8) [GEOGRAPHIC_DATA] ([GEOGRAPHIC_DATA])" at bounding box center [266, 500] width 146 height 16
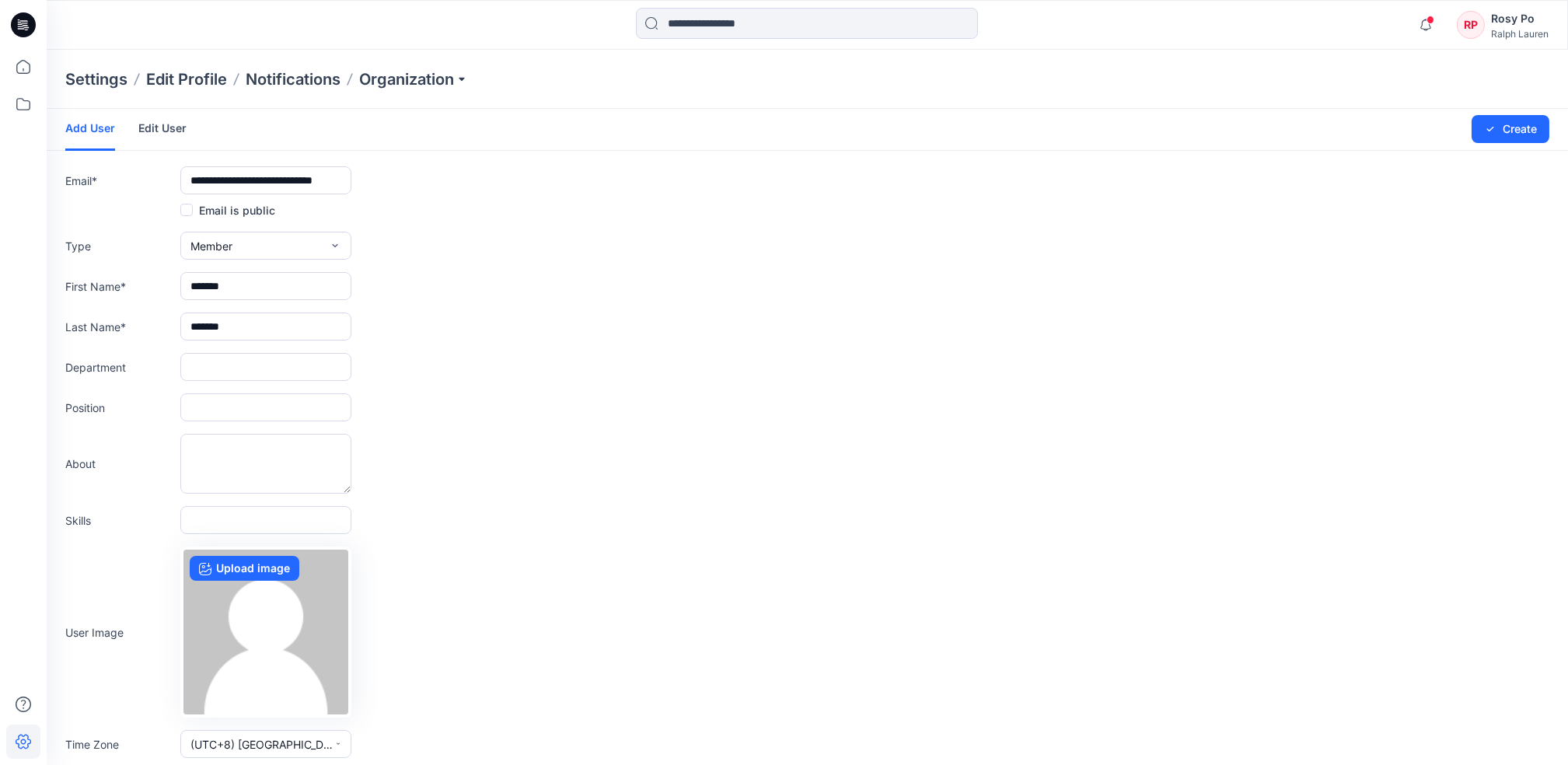
scroll to position [0, 0]
click at [1519, 127] on button "Create" at bounding box center [1511, 129] width 78 height 28
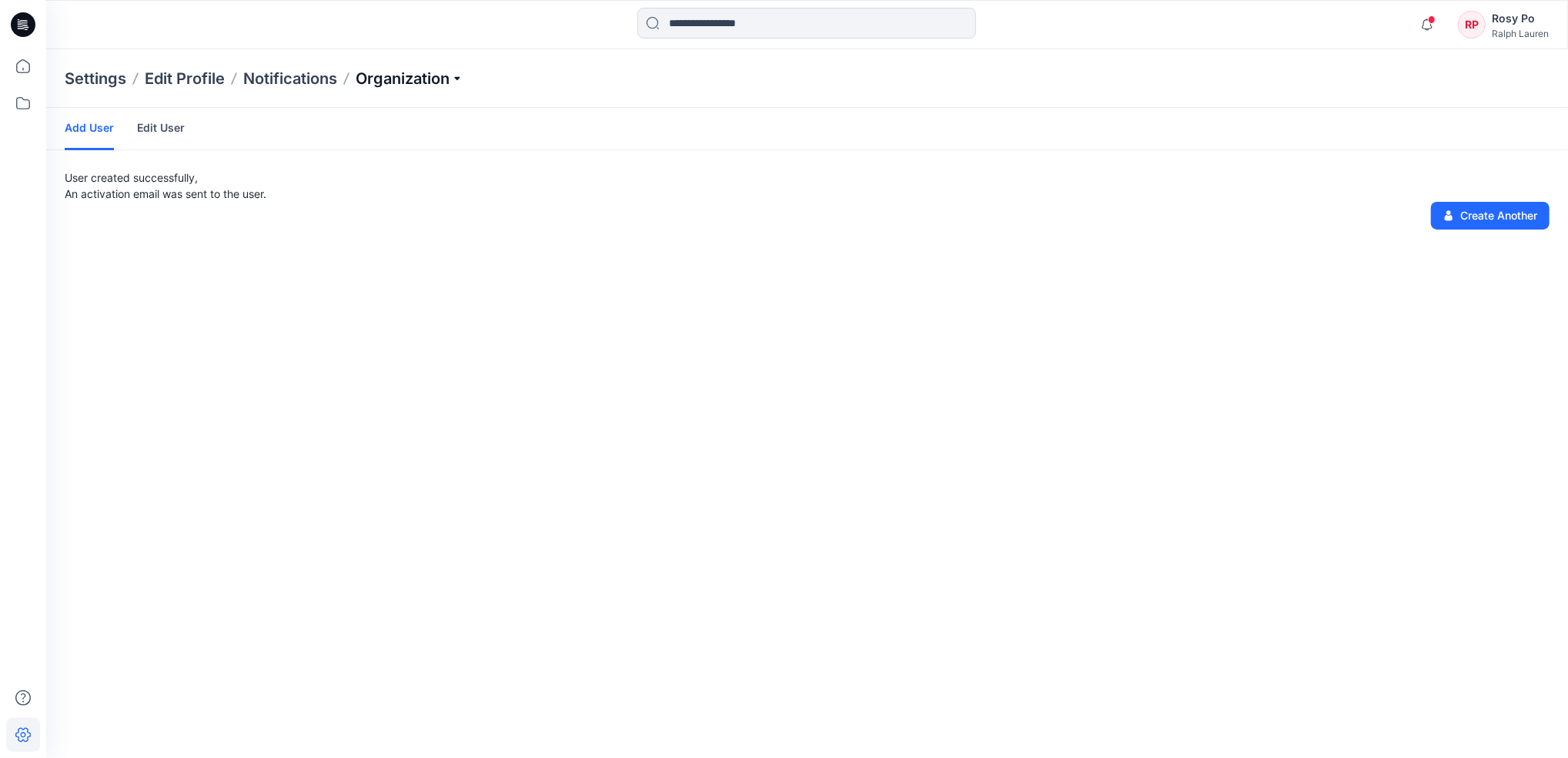
click at [422, 76] on p "Organization" at bounding box center [409, 79] width 107 height 21
drag, startPoint x: 20, startPoint y: 74, endPoint x: 29, endPoint y: 77, distance: 9.5
click at [20, 74] on icon at bounding box center [23, 66] width 34 height 34
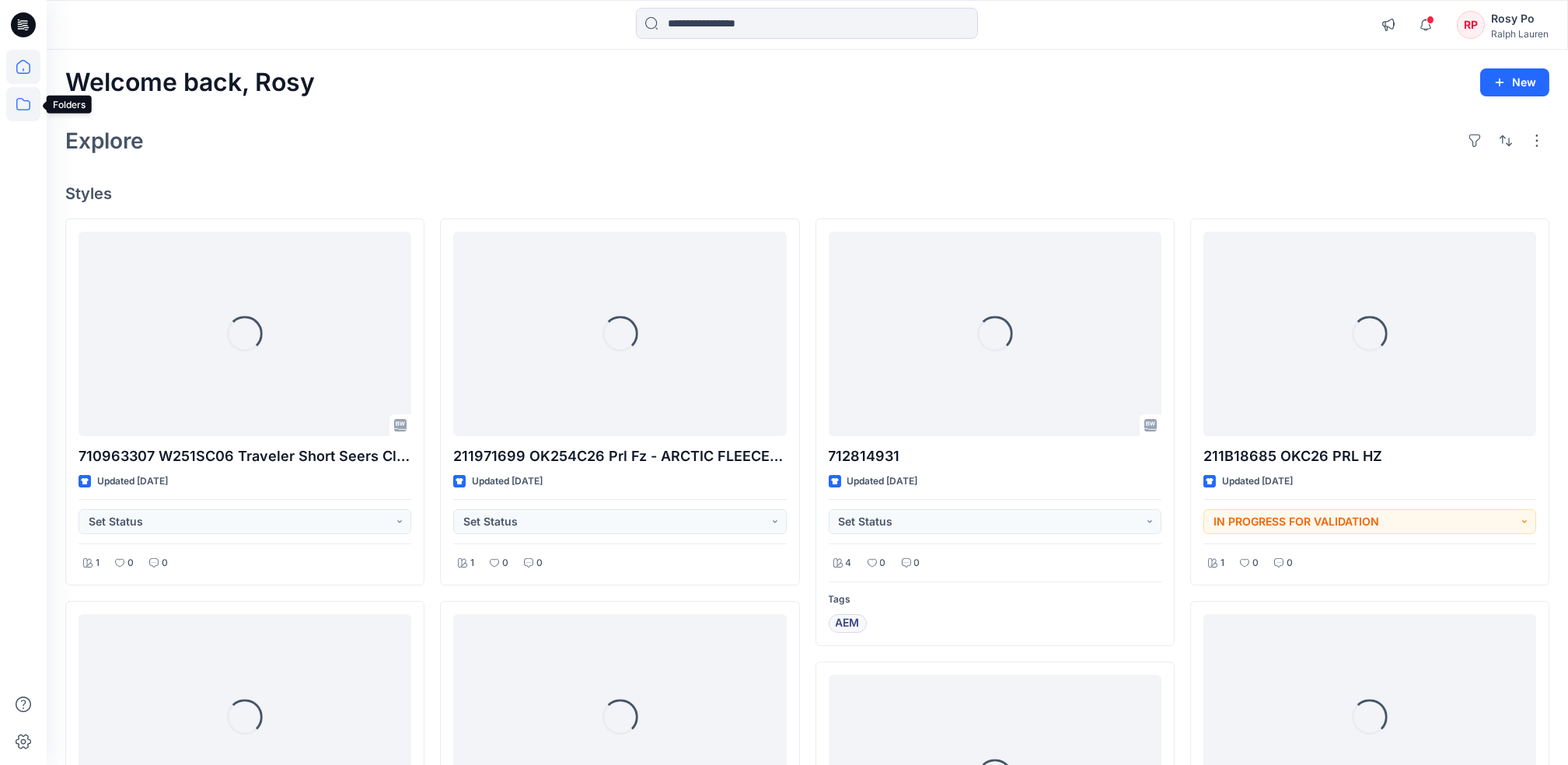
click at [14, 98] on icon at bounding box center [23, 104] width 34 height 34
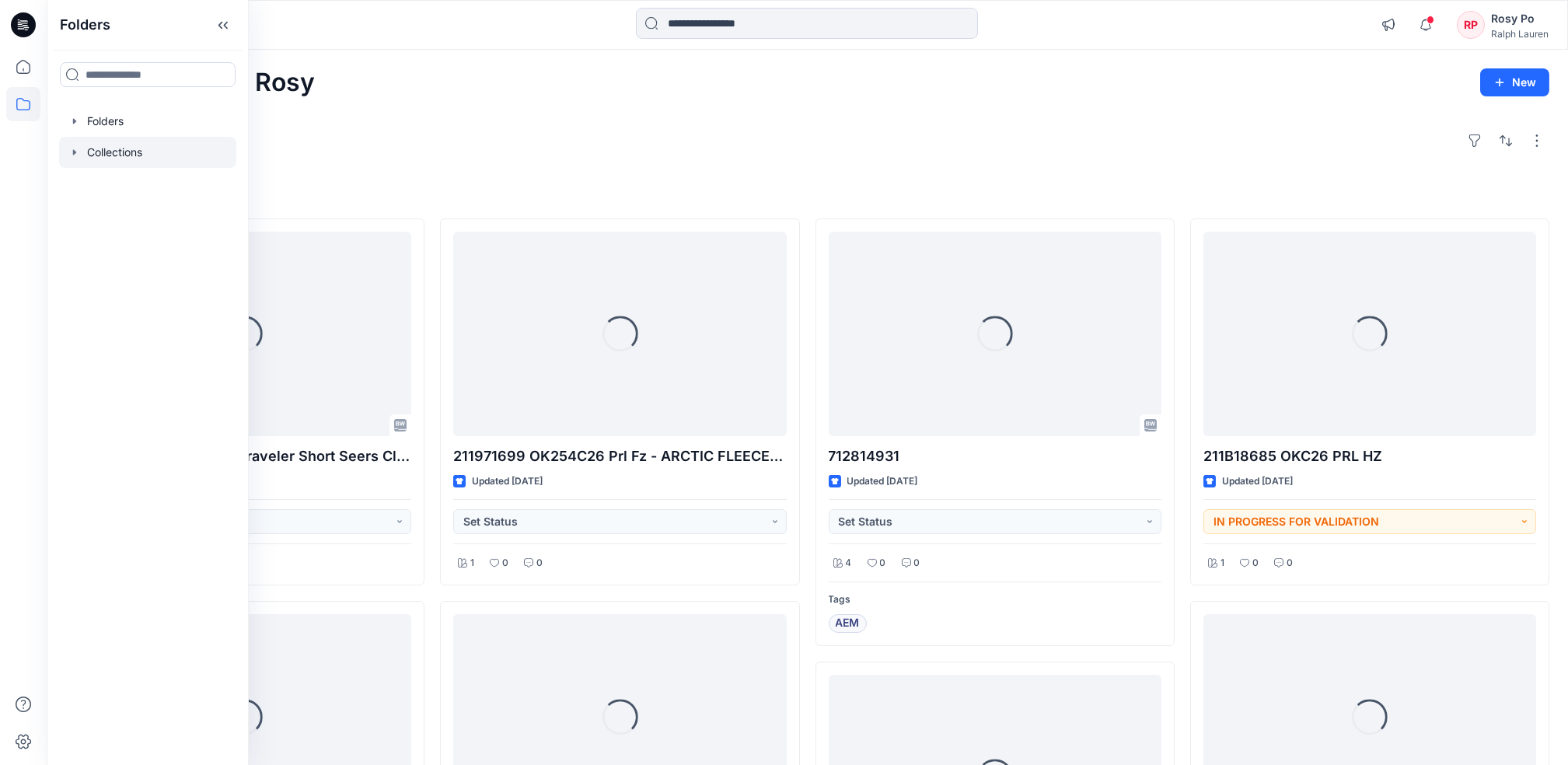
click at [108, 155] on div at bounding box center [147, 152] width 177 height 31
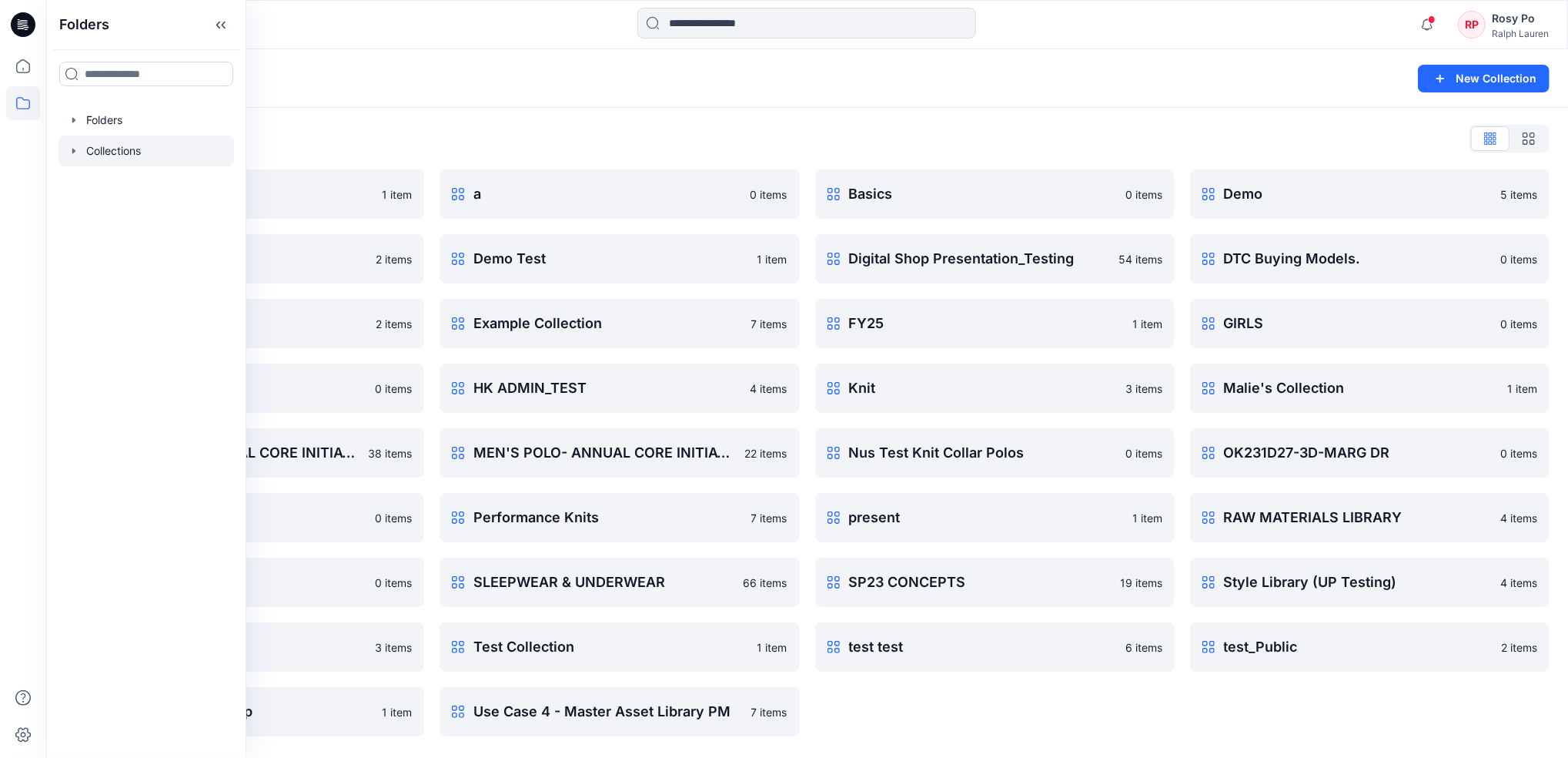
click at [604, 123] on div "Collections List 3D 1 item Demo 13/3 2 items EMEA WHSL 2 items GIRLS WOVENS 0 i…" at bounding box center [807, 430] width 1521 height 647
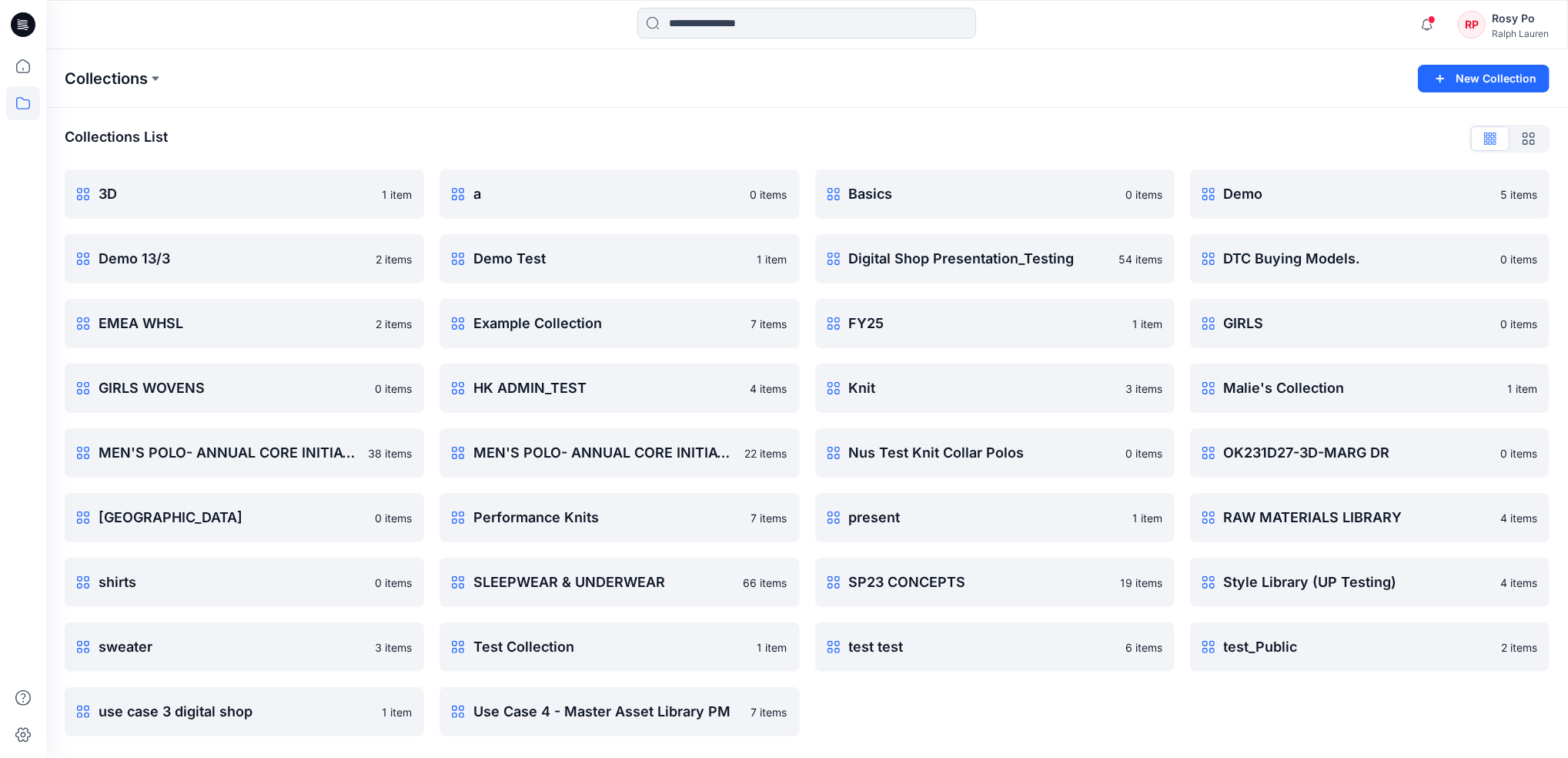
click at [92, 77] on p "Collections" at bounding box center [106, 79] width 83 height 21
click at [26, 64] on icon at bounding box center [23, 66] width 34 height 34
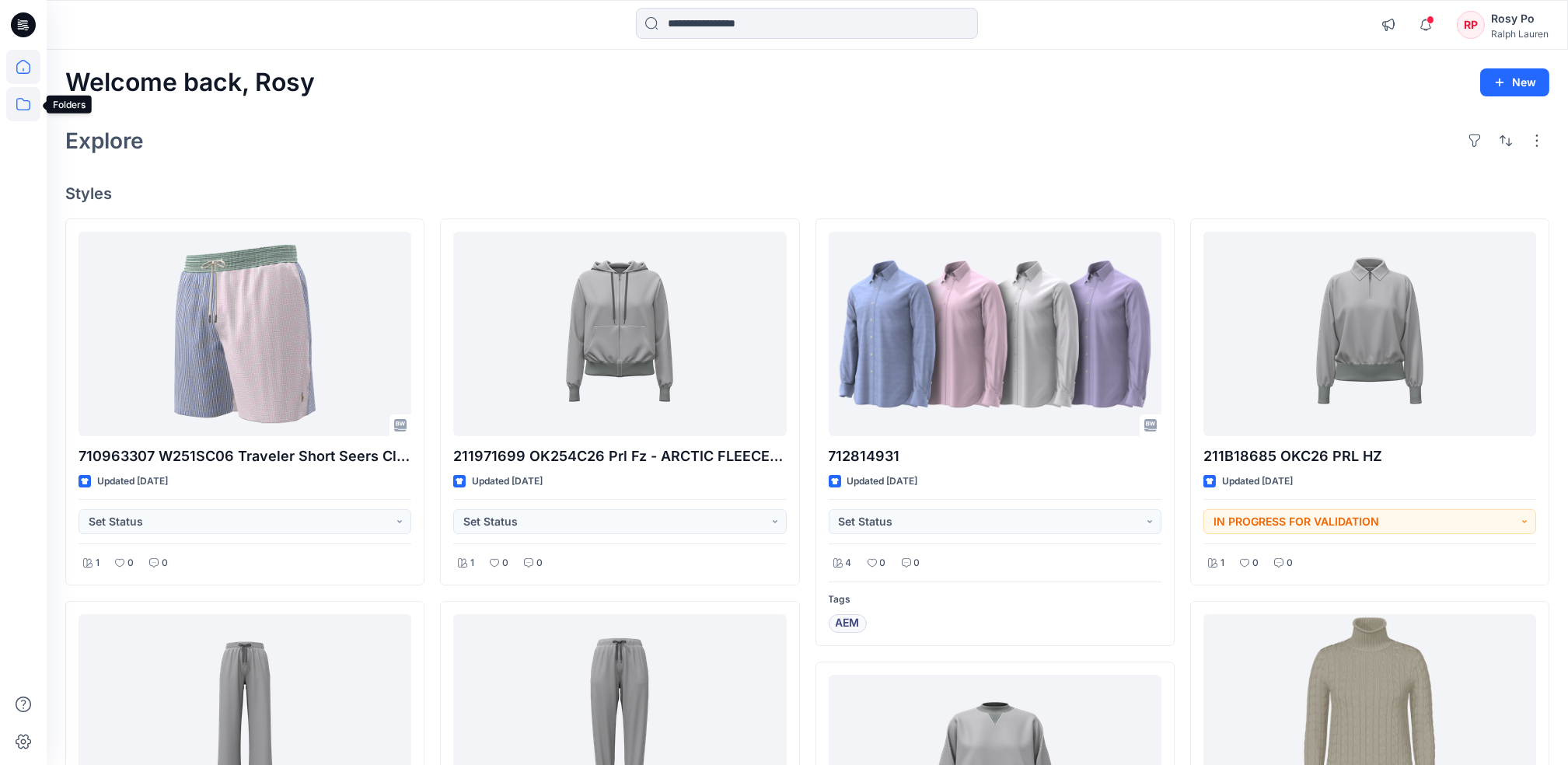
click at [29, 104] on icon at bounding box center [23, 104] width 34 height 34
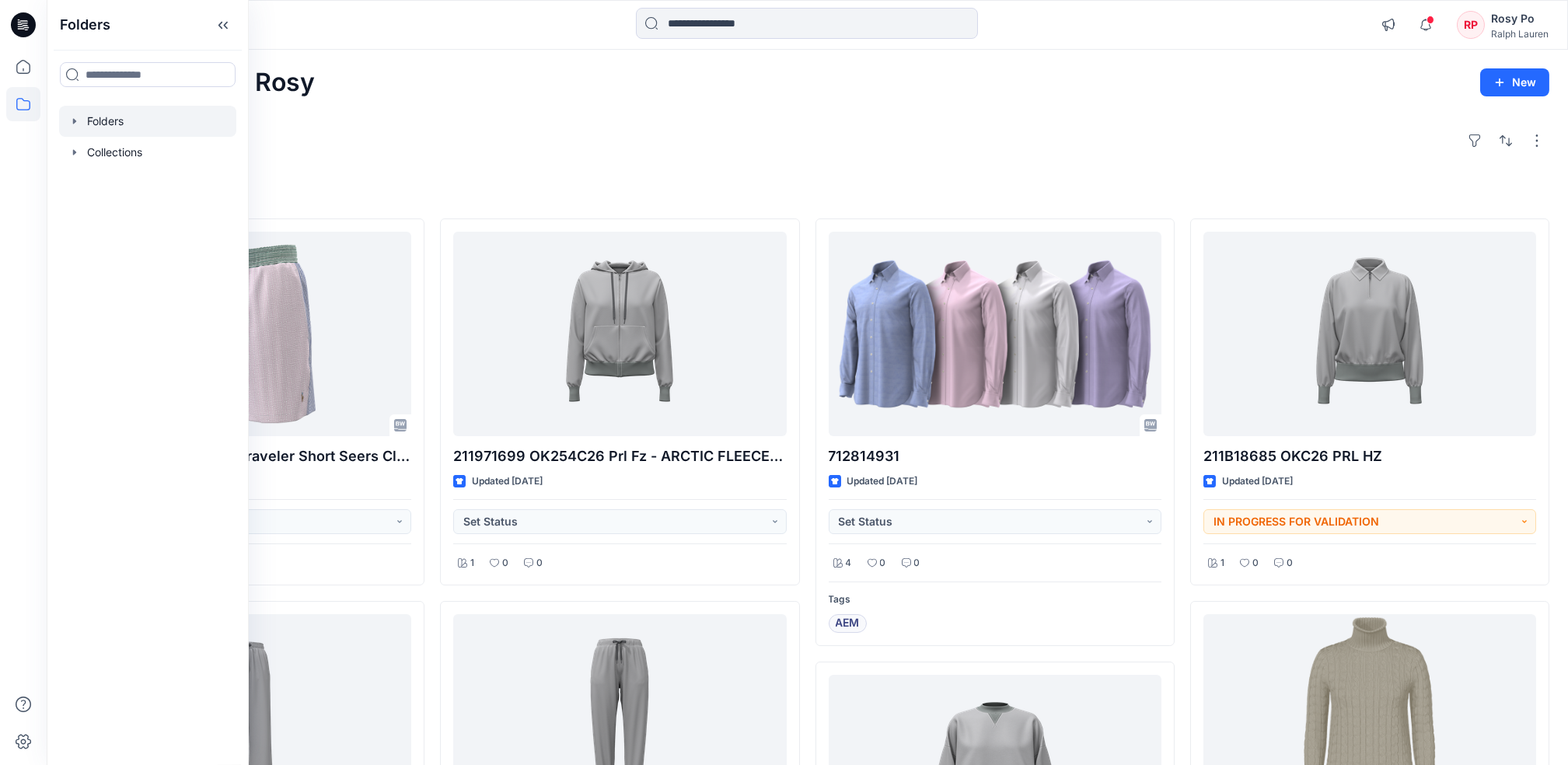
click at [131, 116] on div at bounding box center [147, 121] width 177 height 31
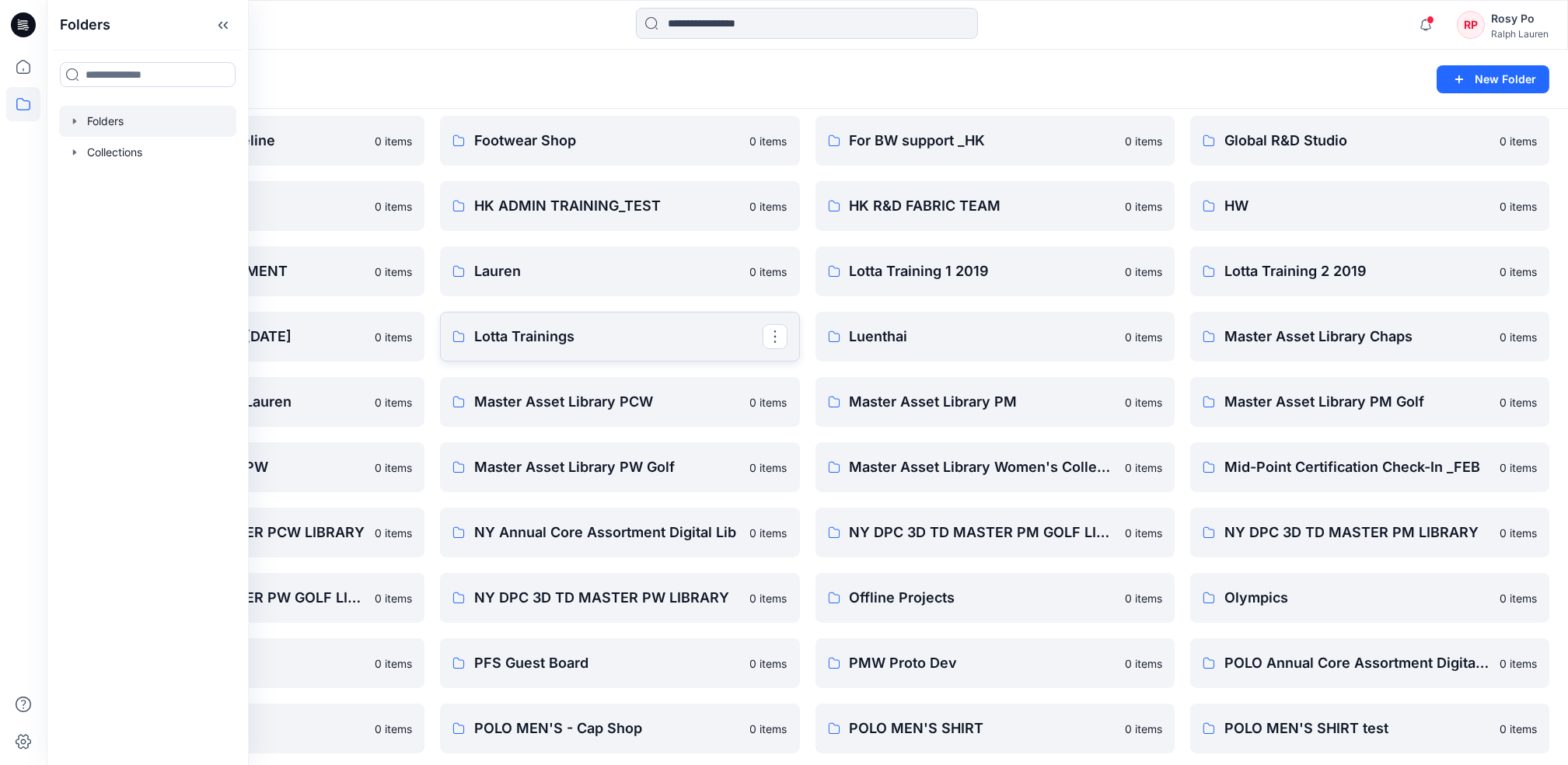
scroll to position [725, 0]
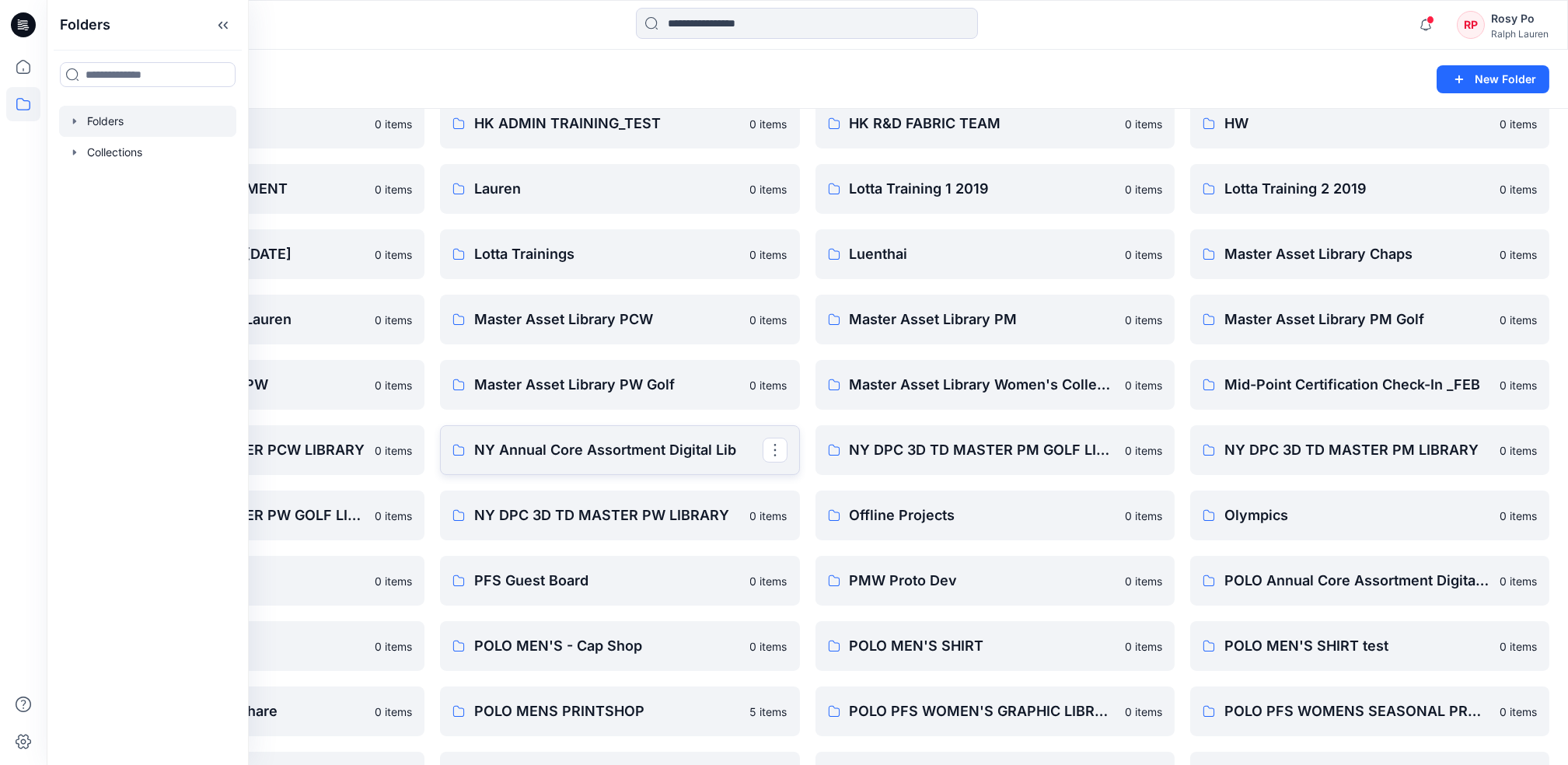
click at [656, 448] on p "NY Annual Core Assortment Digital Lib" at bounding box center [618, 450] width 287 height 22
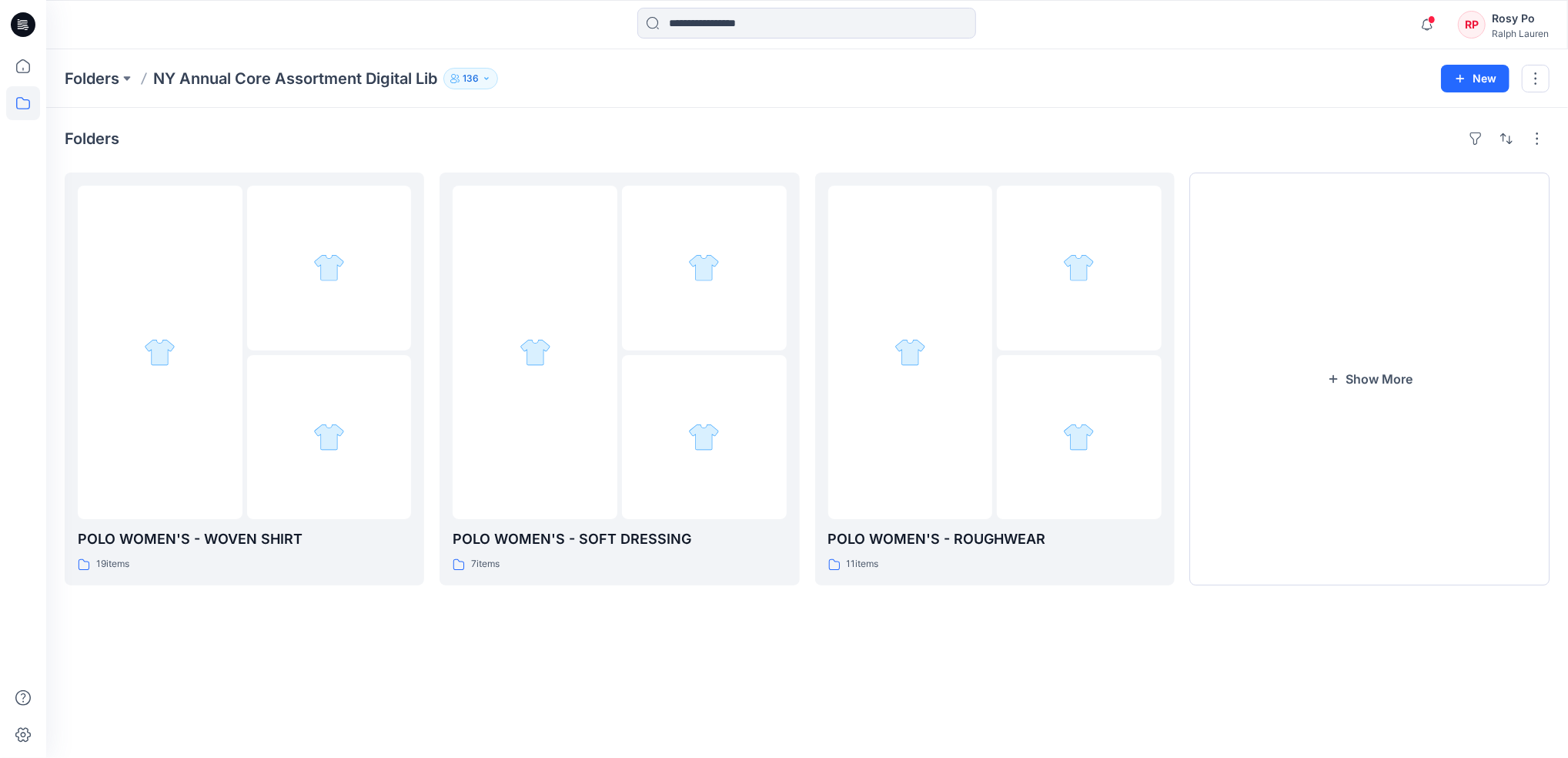
click at [487, 79] on icon "button" at bounding box center [487, 79] width 9 height 9
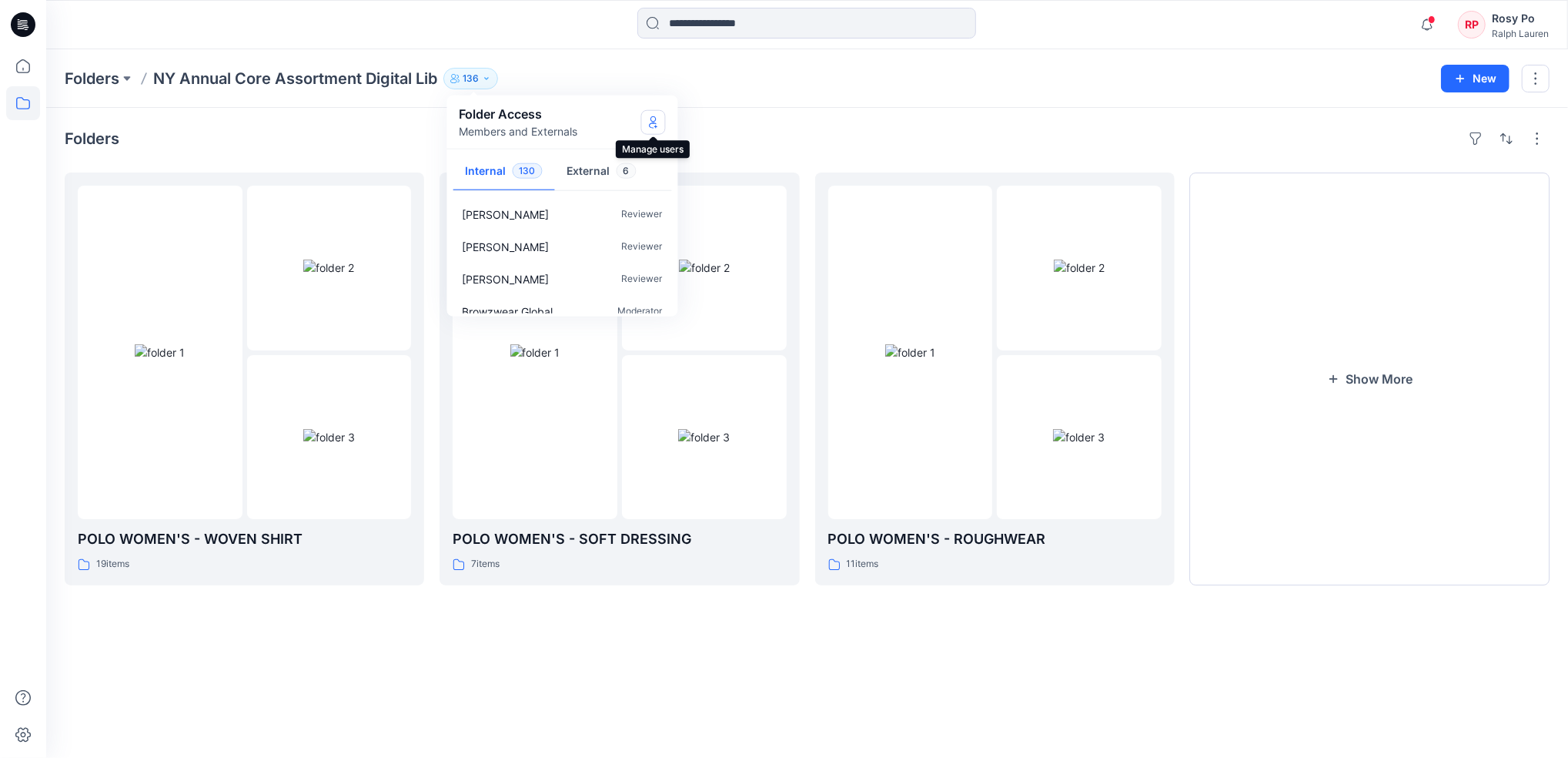
click at [650, 115] on icon "Manage Users" at bounding box center [654, 122] width 13 height 13
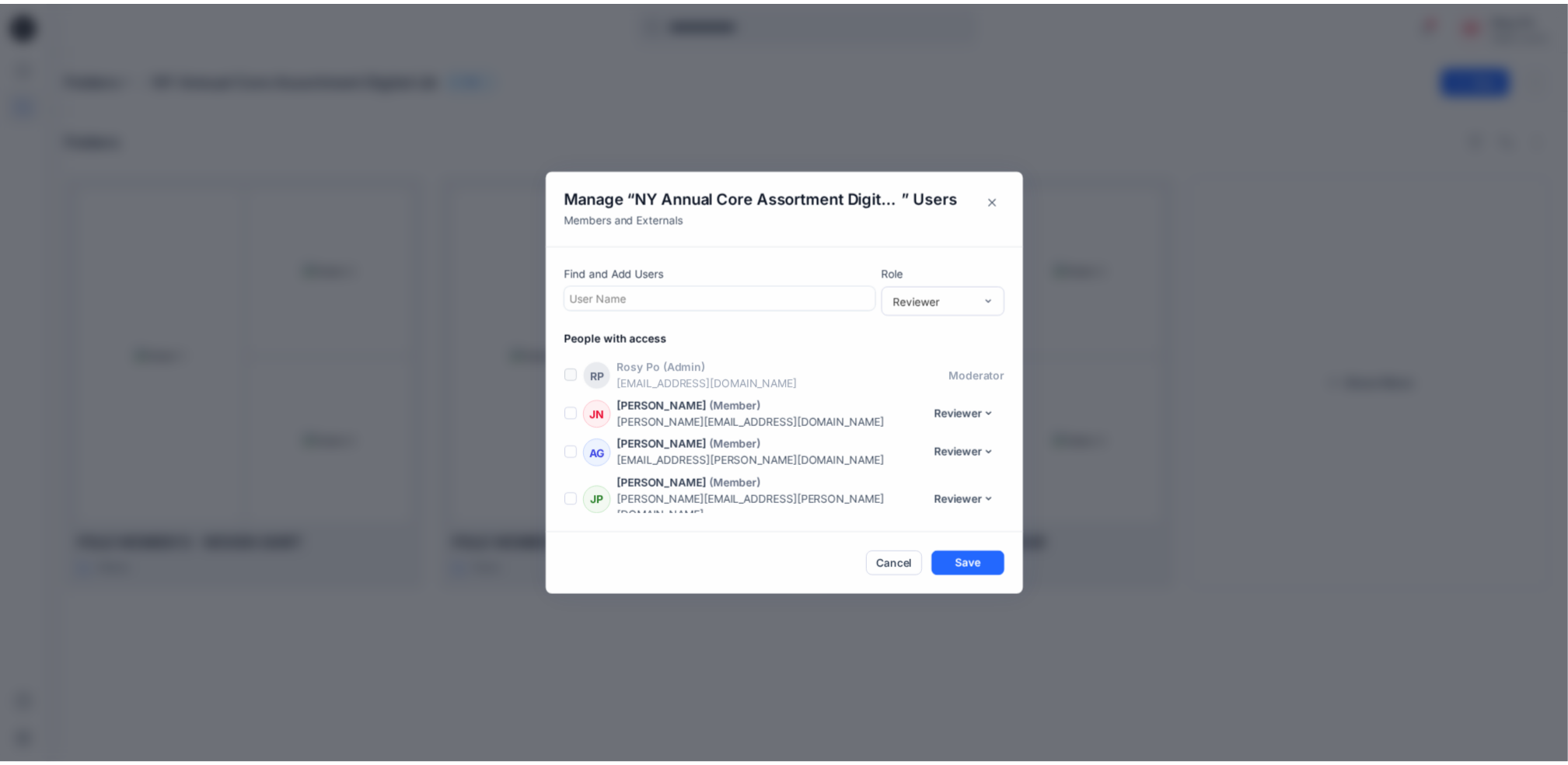
scroll to position [5123, 0]
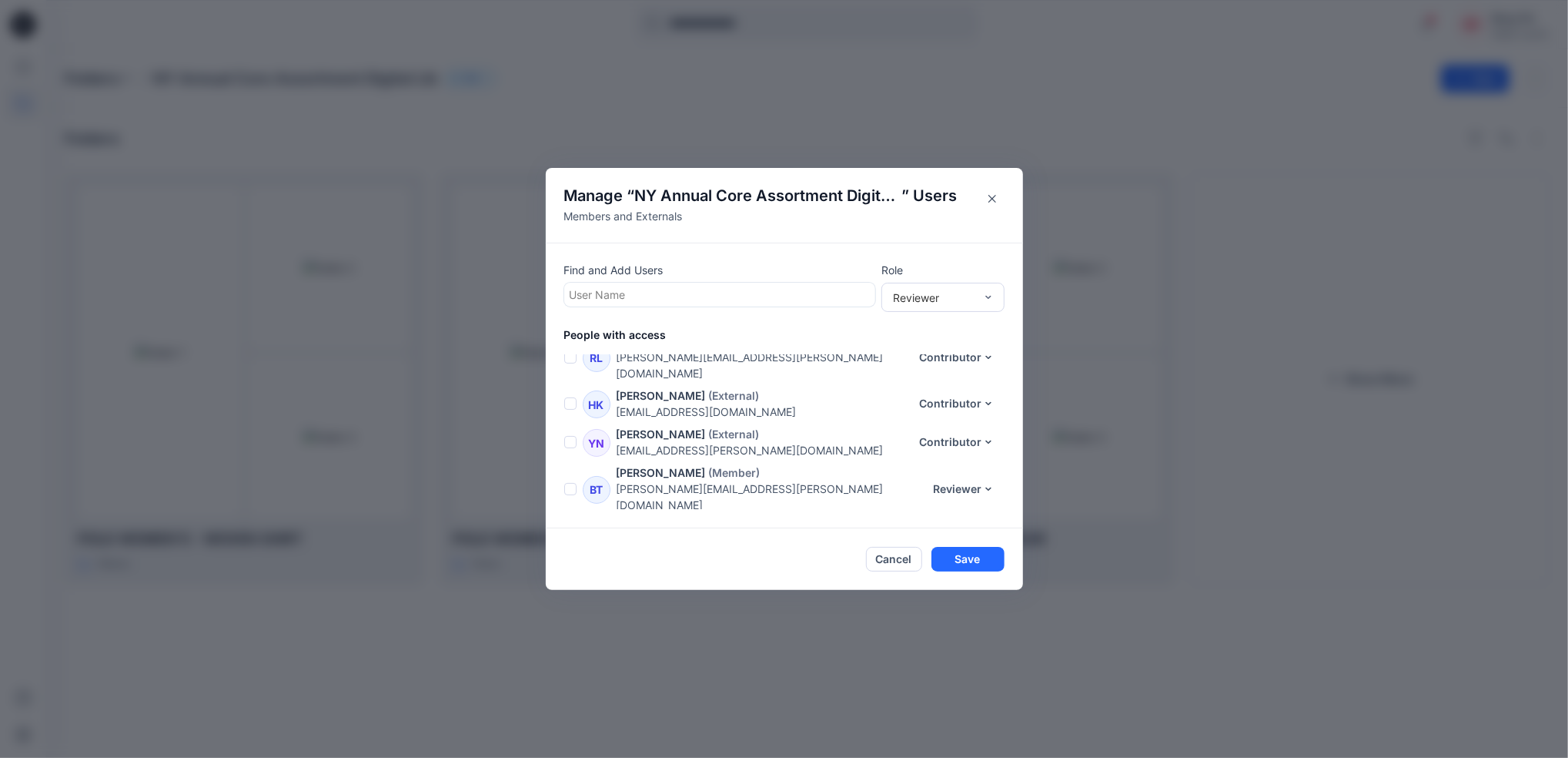
click at [703, 303] on div at bounding box center [720, 294] width 301 height 20
click at [703, 292] on div at bounding box center [720, 294] width 301 height 20
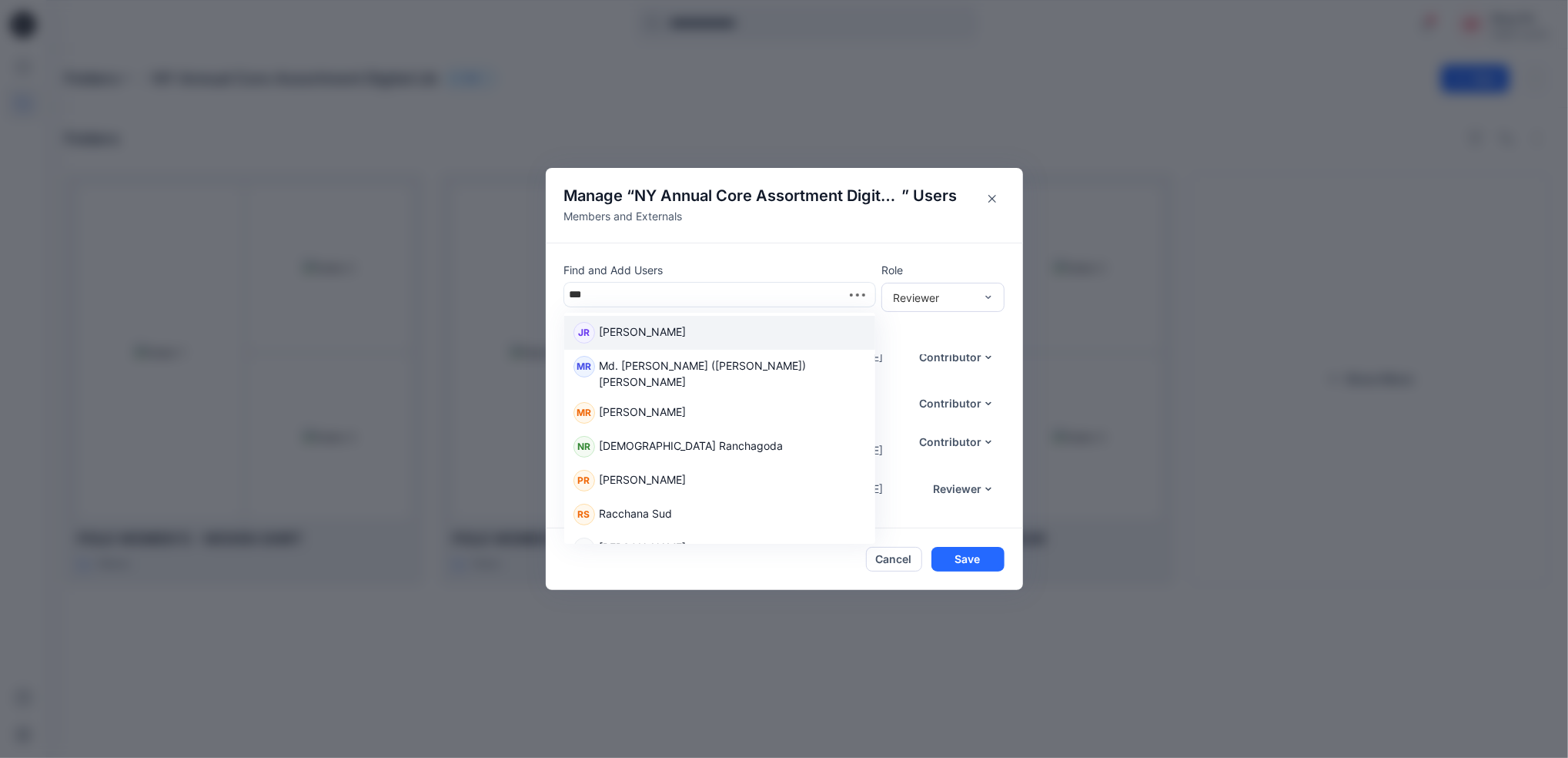
type input "****"
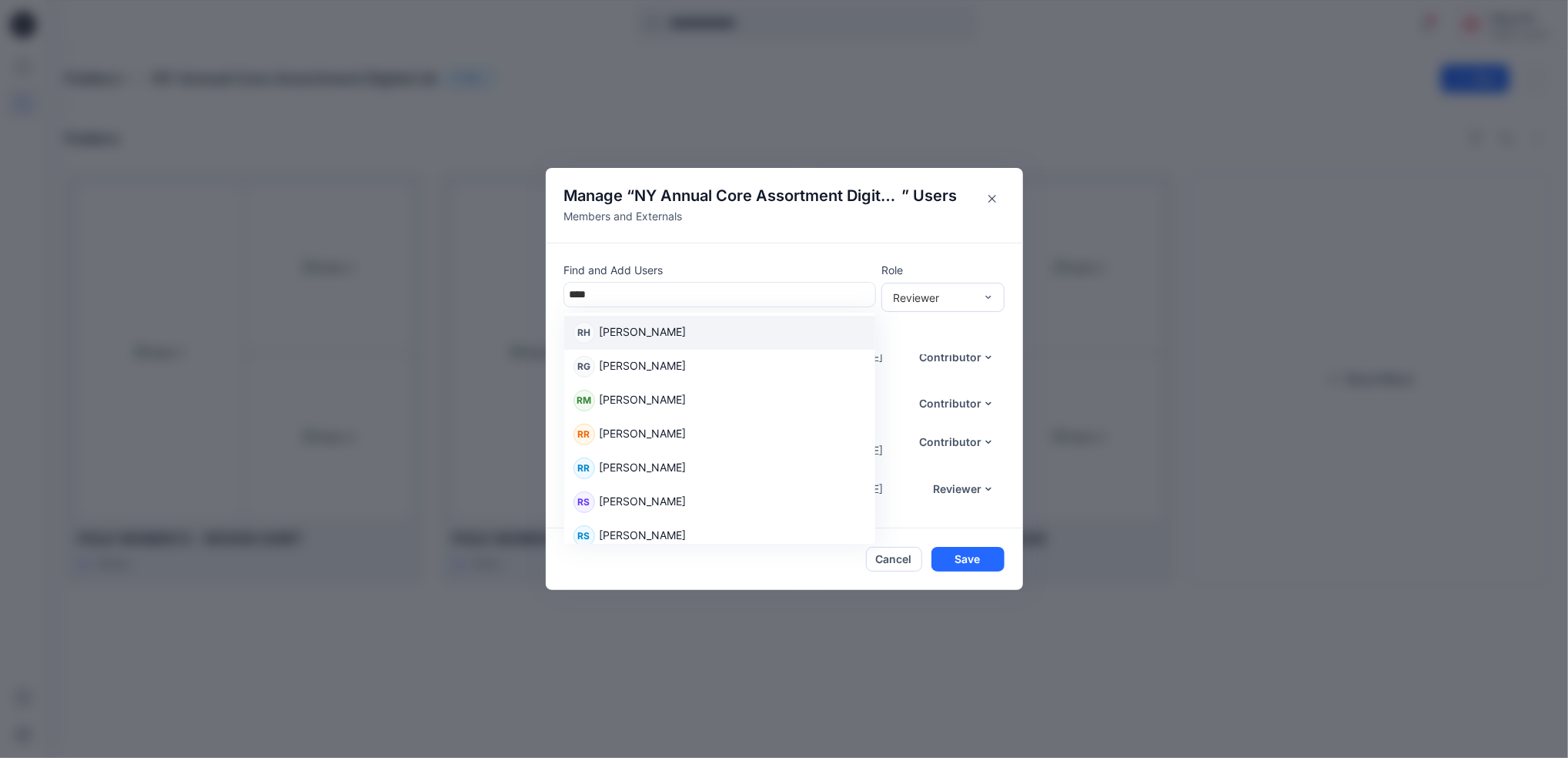
click at [724, 337] on div "RH [PERSON_NAME]" at bounding box center [719, 333] width 292 height 21
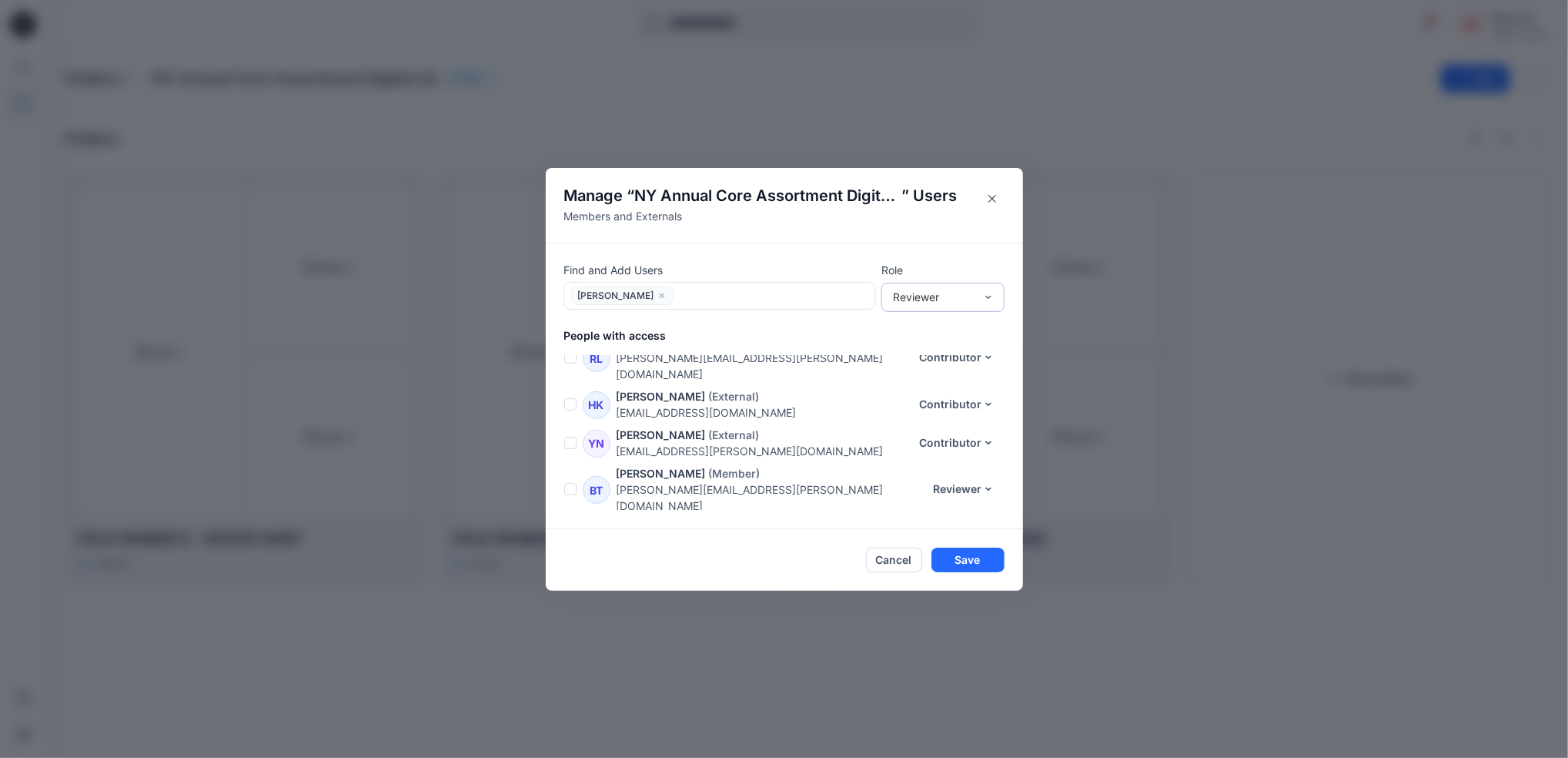
click at [956, 308] on div "Reviewer" at bounding box center [943, 297] width 123 height 30
click at [929, 350] on div "Contributor" at bounding box center [943, 353] width 117 height 27
click at [948, 565] on button "Save" at bounding box center [968, 560] width 73 height 25
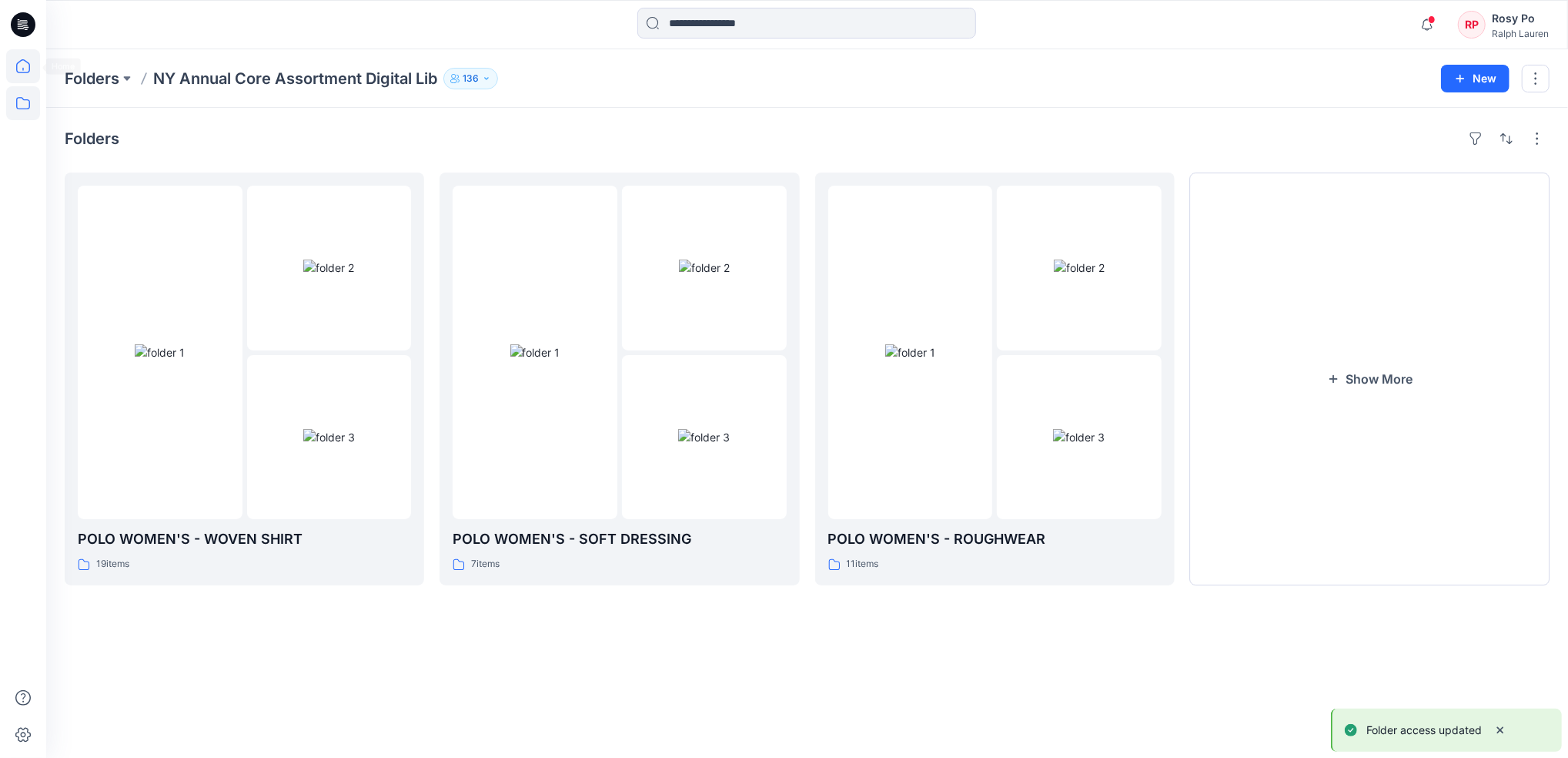
click at [43, 60] on div at bounding box center [23, 379] width 47 height 758
click at [36, 64] on icon at bounding box center [23, 66] width 34 height 34
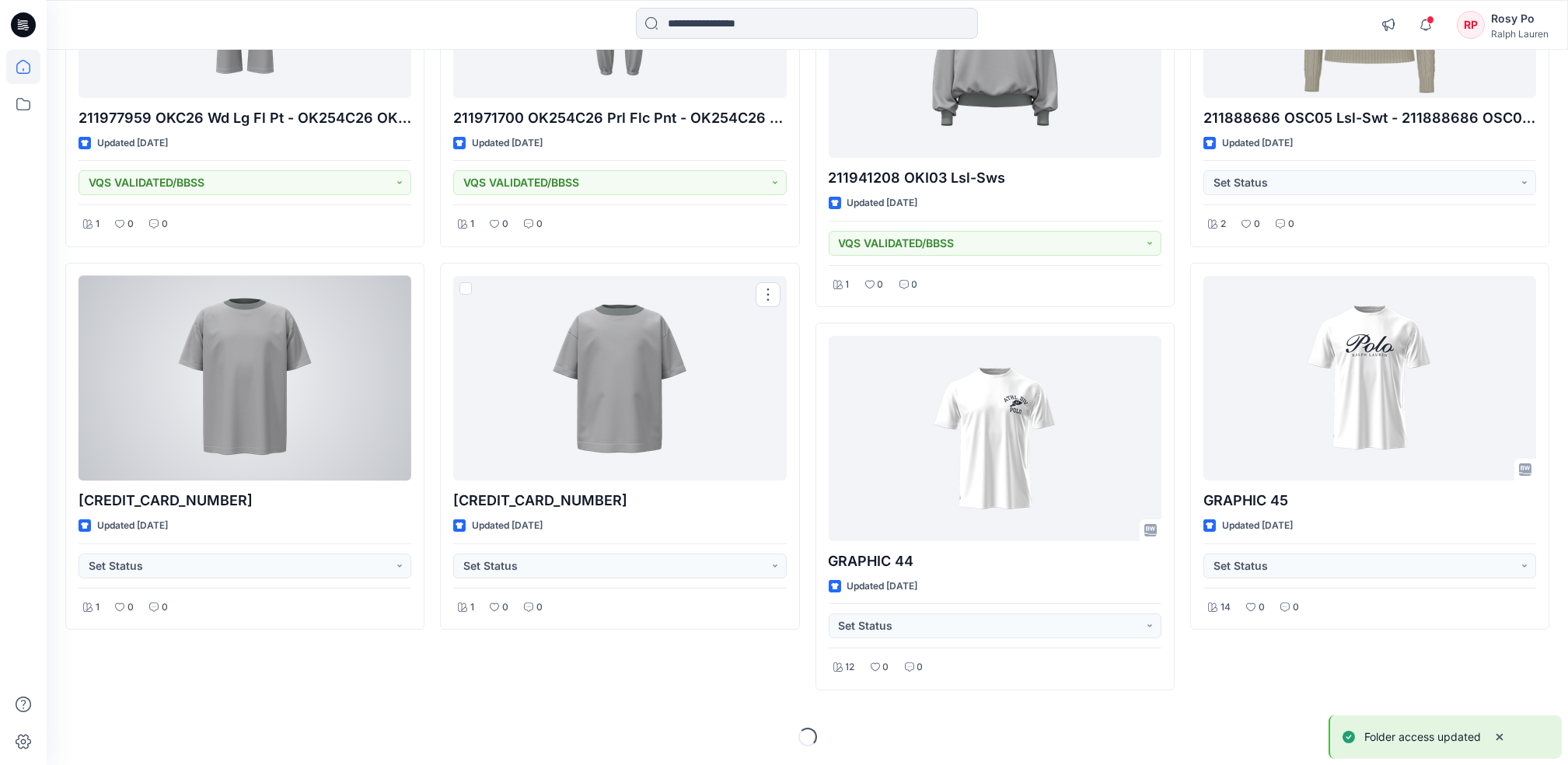
scroll to position [203, 0]
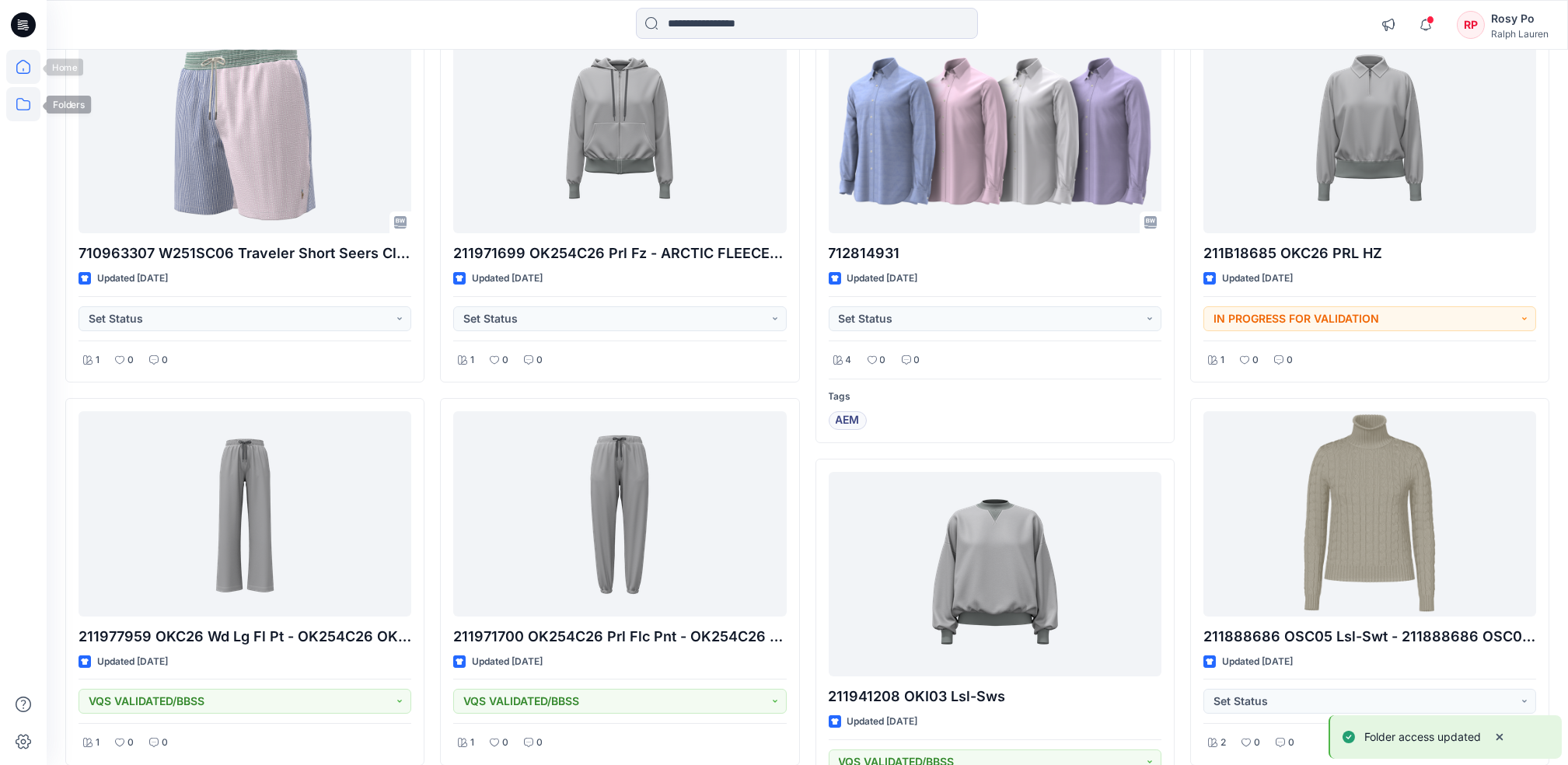
click at [33, 98] on icon at bounding box center [23, 104] width 34 height 34
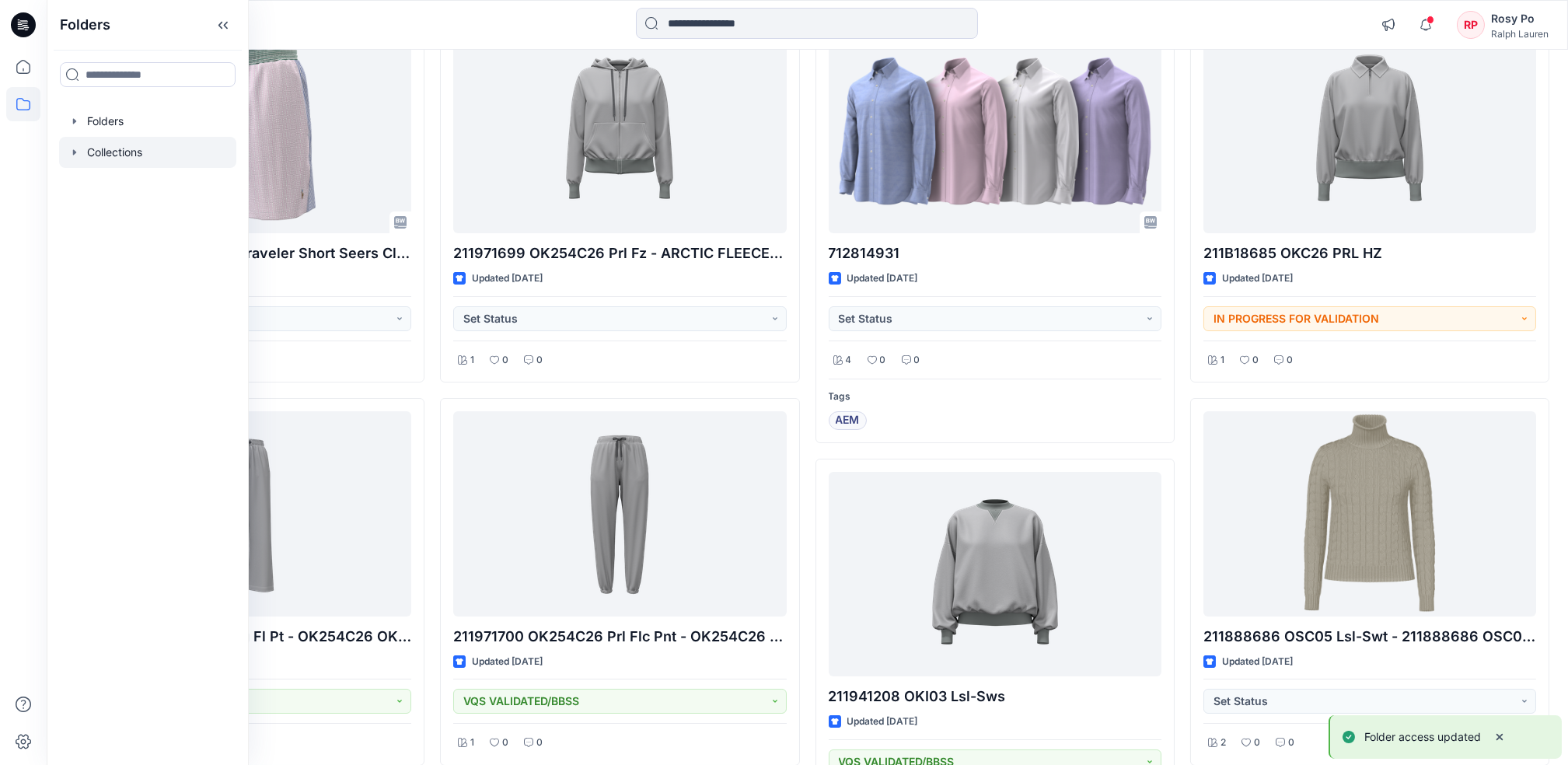
click at [192, 136] on div at bounding box center [147, 152] width 177 height 31
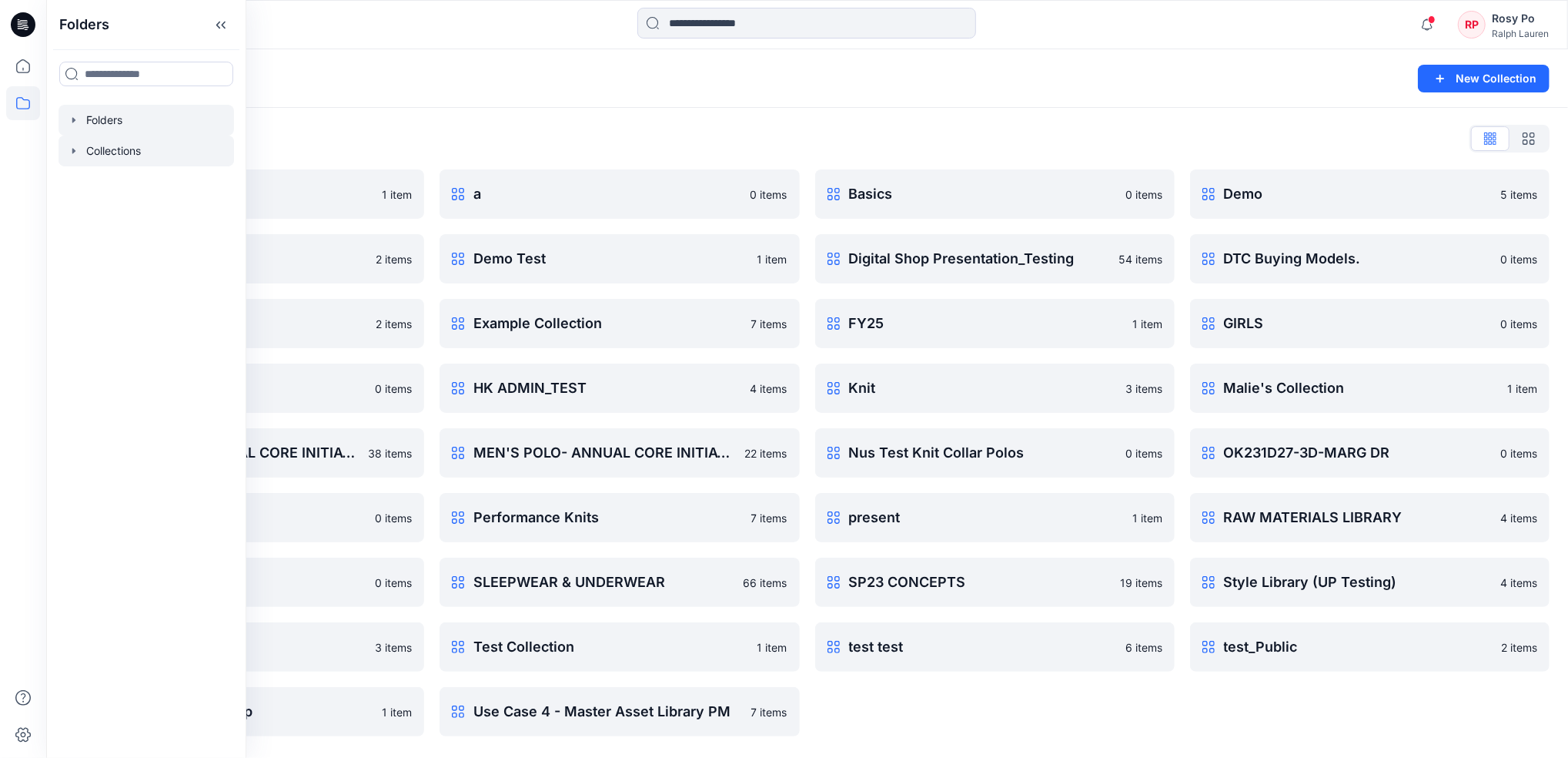
click at [191, 124] on div at bounding box center [146, 120] width 175 height 30
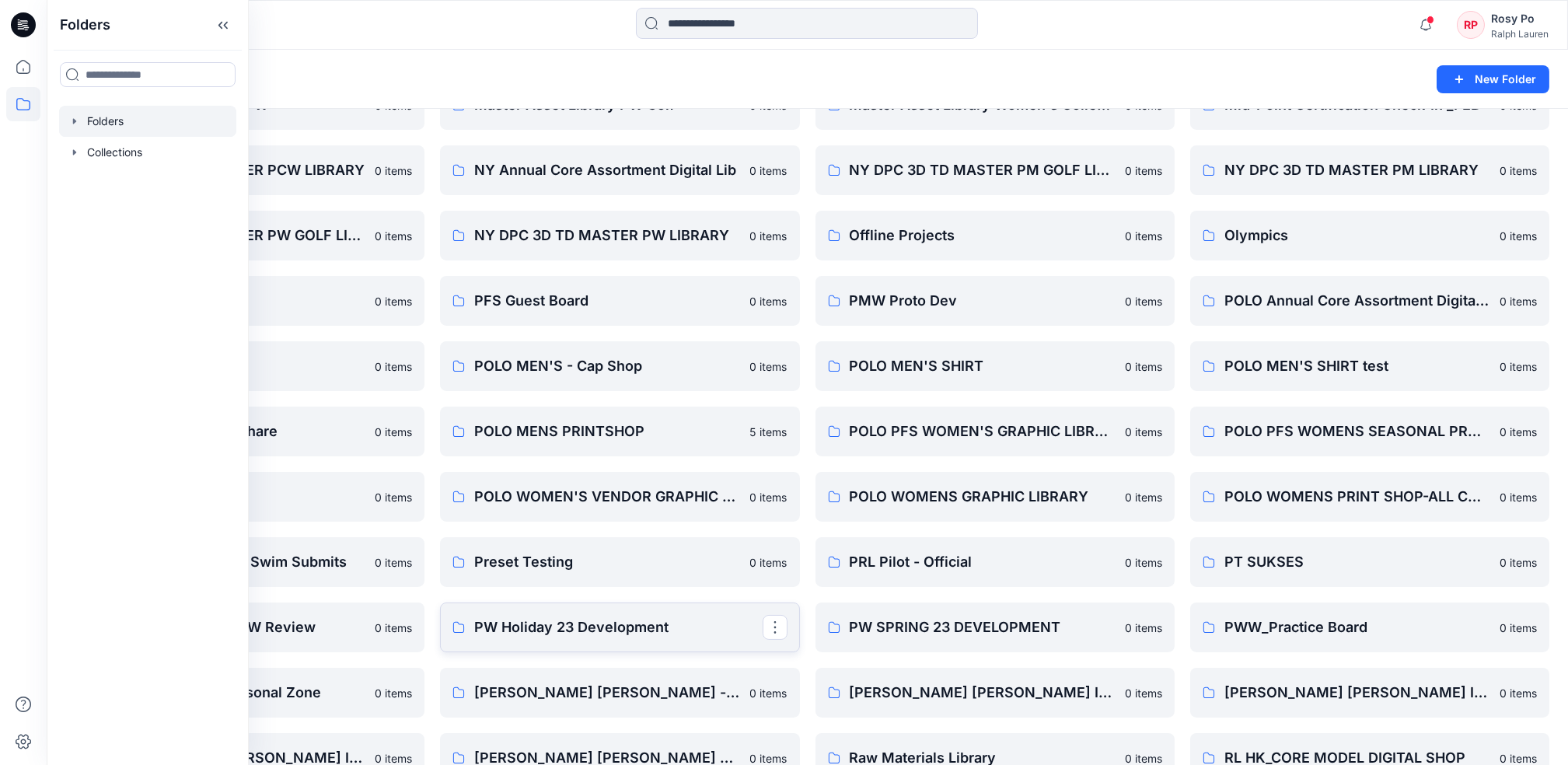
scroll to position [1139, 0]
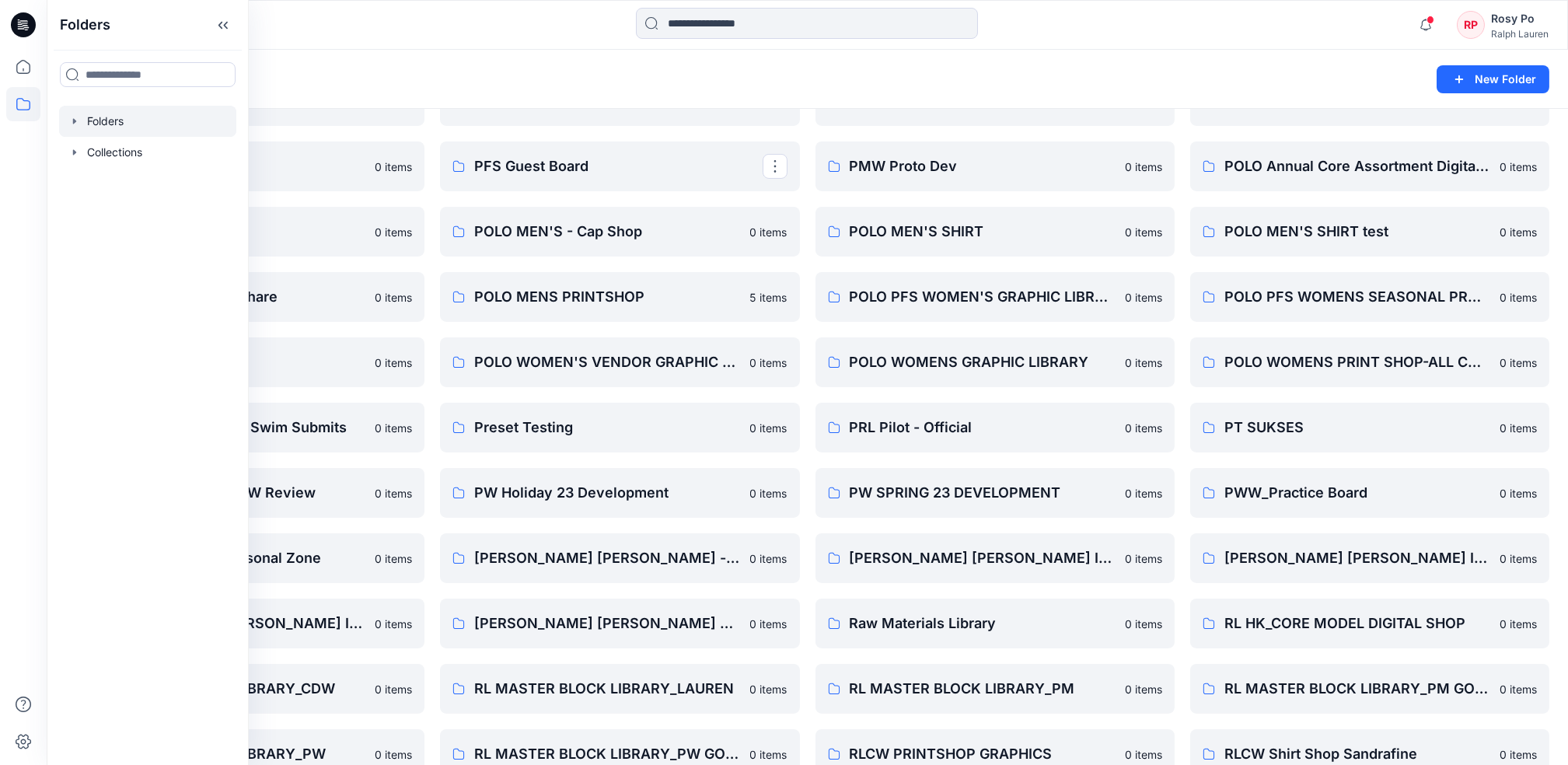
click at [788, 75] on div "Folders" at bounding box center [746, 79] width 1363 height 22
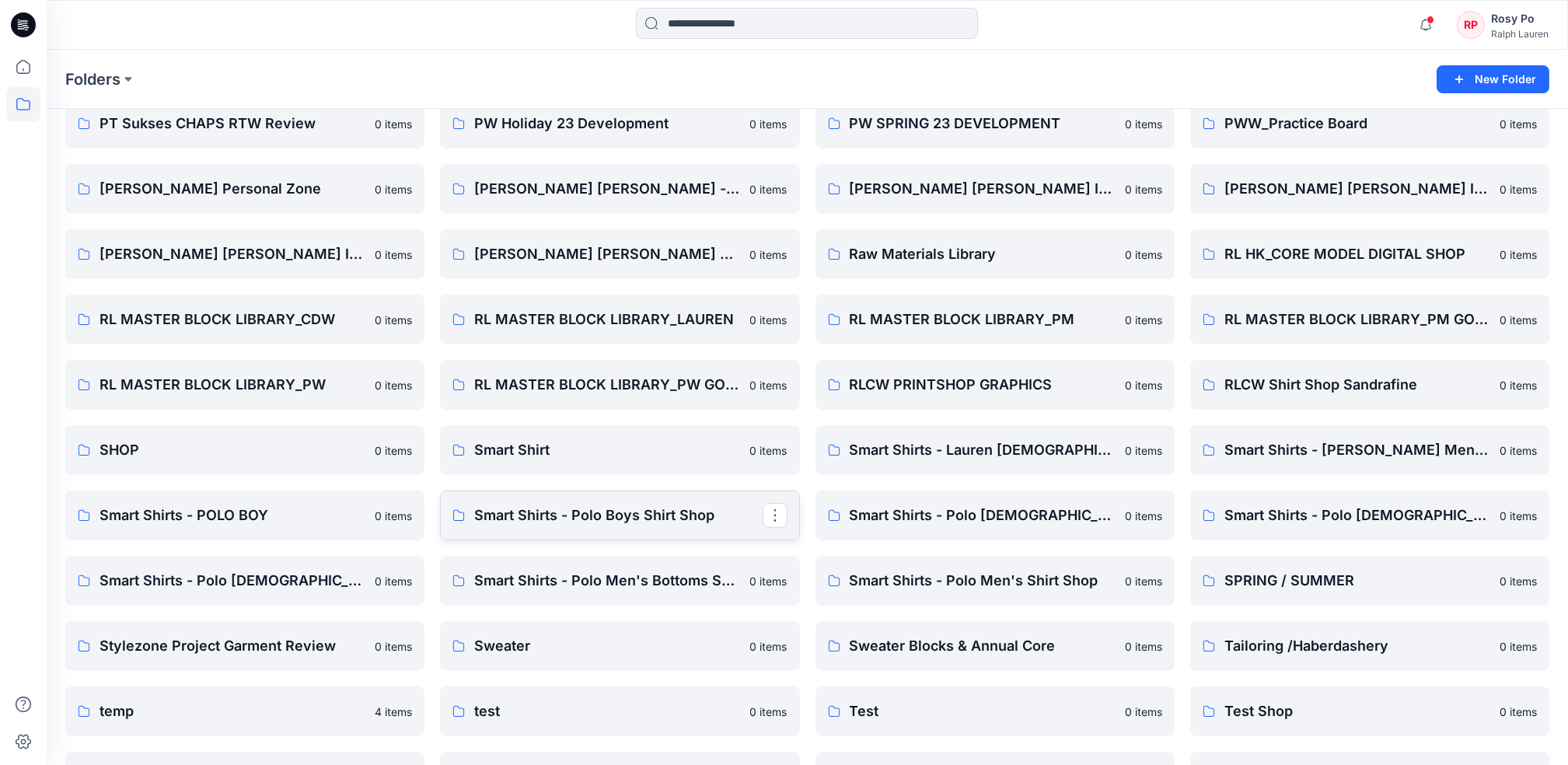
scroll to position [1554, 0]
